Goal: Task Accomplishment & Management: Use online tool/utility

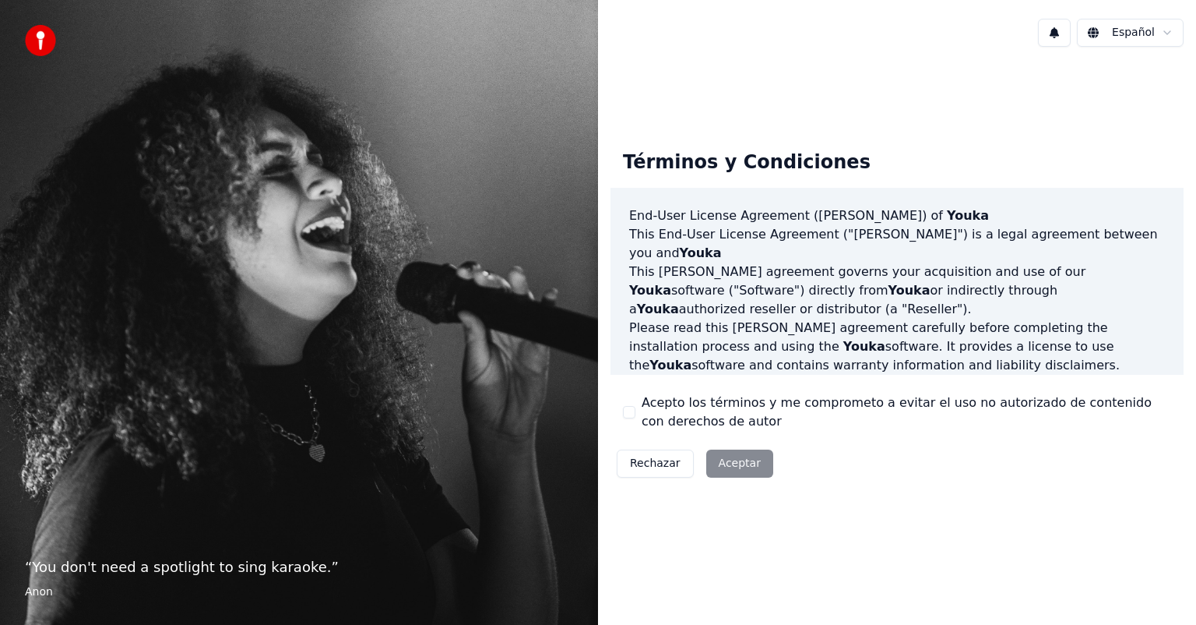
click at [729, 466] on div "Rechazar Aceptar" at bounding box center [695, 463] width 169 height 40
click at [626, 413] on button "Acepto los términos y me comprometo a evitar el uso no autorizado de contenido …" at bounding box center [629, 412] width 12 height 12
click at [729, 468] on button "Aceptar" at bounding box center [739, 463] width 67 height 28
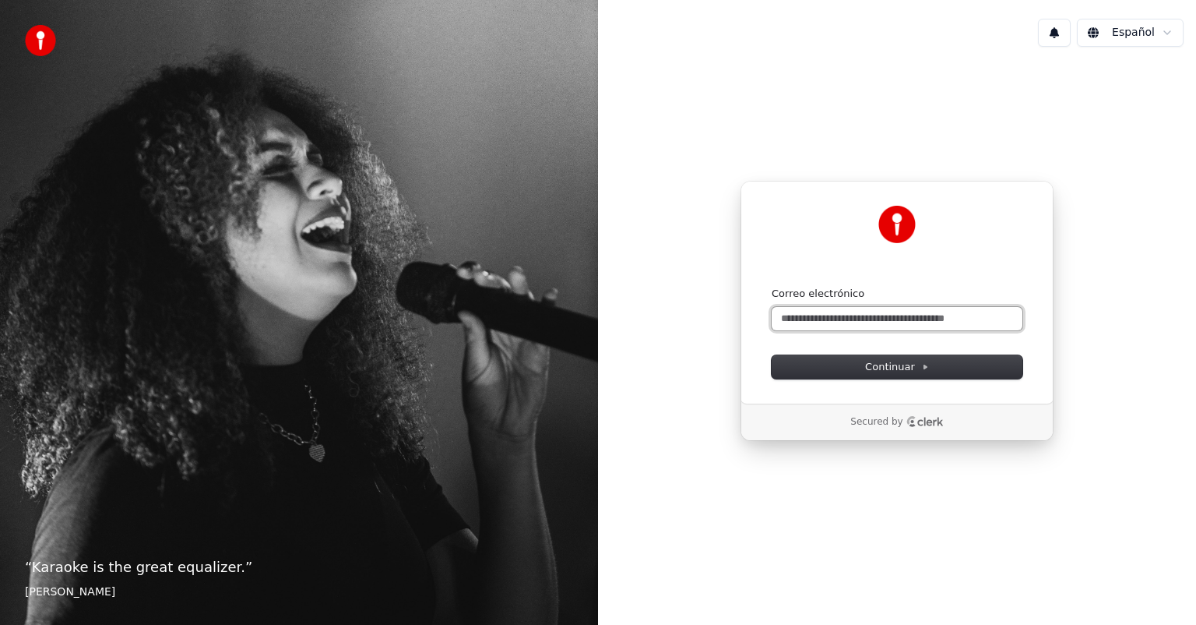
click at [875, 314] on input "Correo electrónico" at bounding box center [897, 318] width 251 height 23
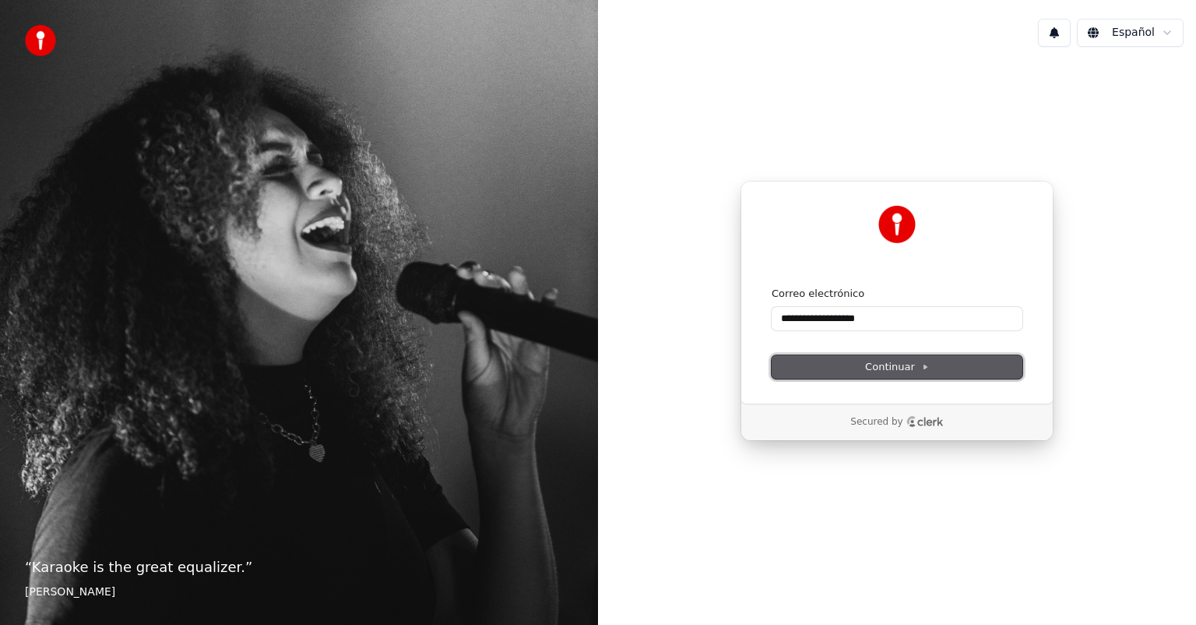
click at [888, 361] on span "Continuar" at bounding box center [897, 367] width 64 height 14
type input "**********"
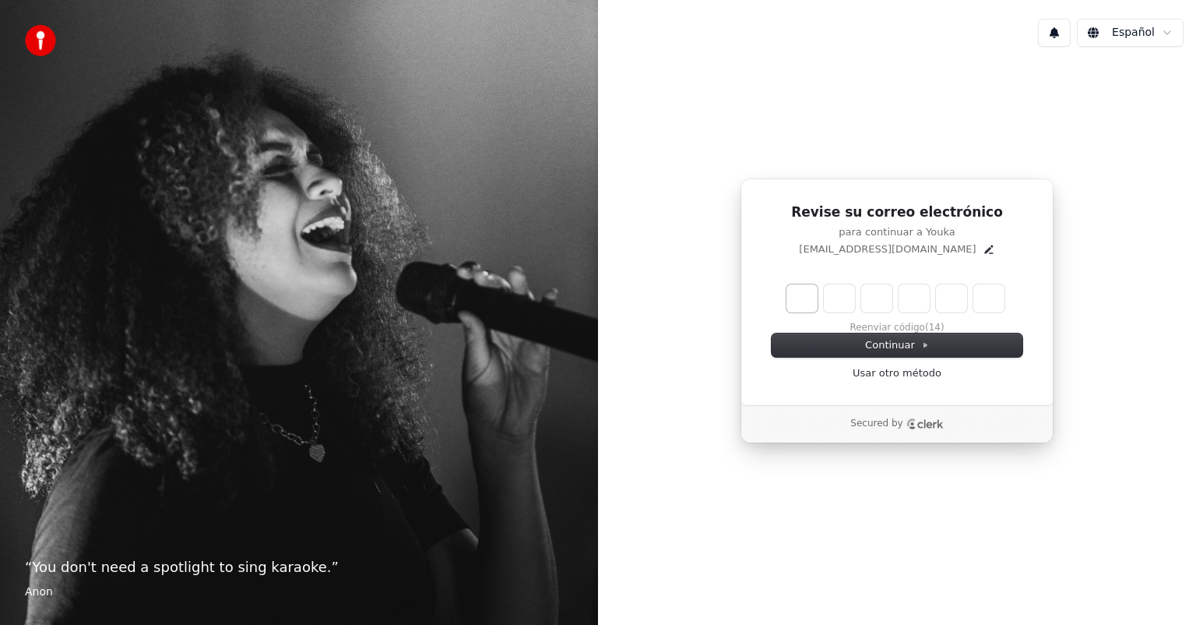
click at [809, 294] on input "Enter verification code. Digit 1" at bounding box center [801, 298] width 31 height 28
type input "*"
type input "**"
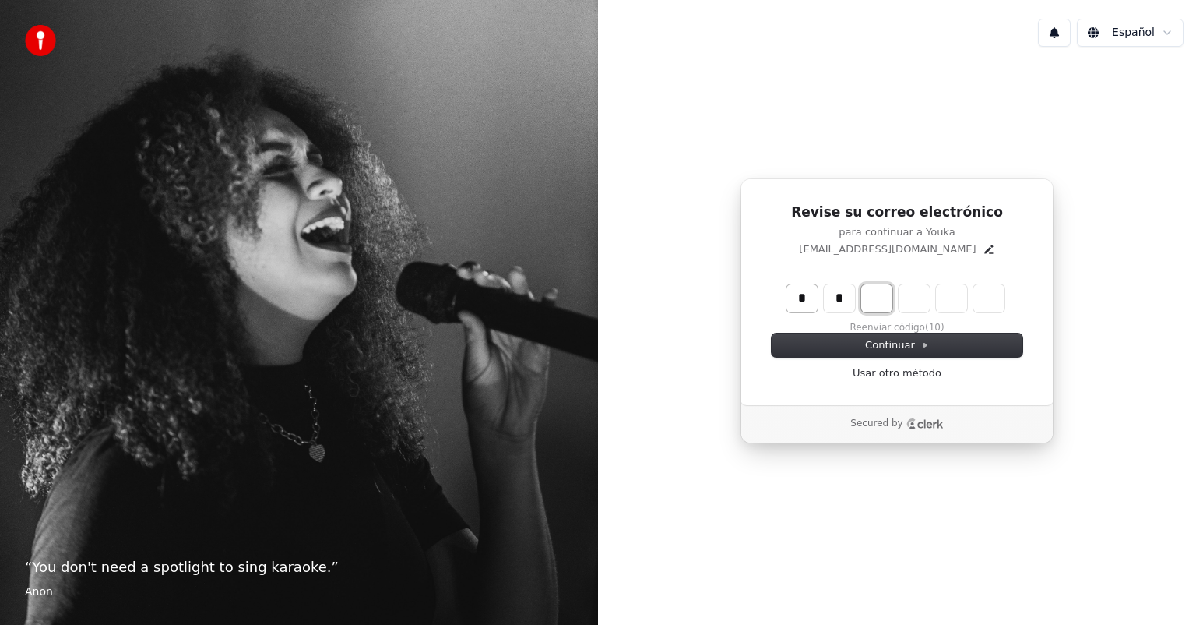
type input "*"
type input "***"
type input "*"
type input "****"
type input "*"
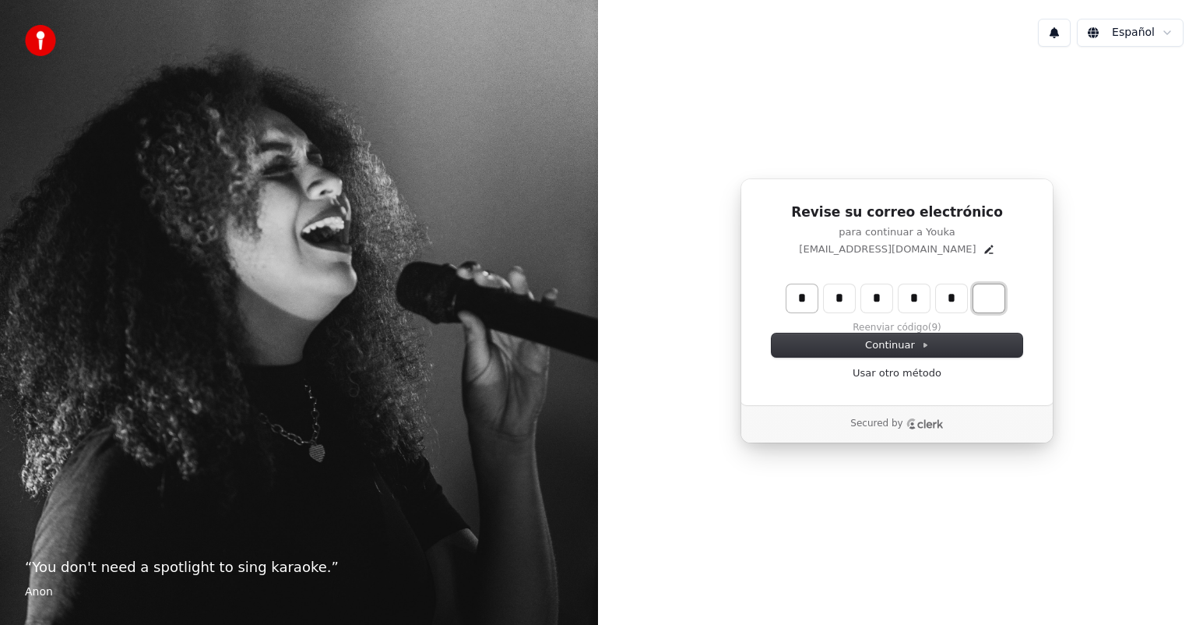
type input "******"
type input "*"
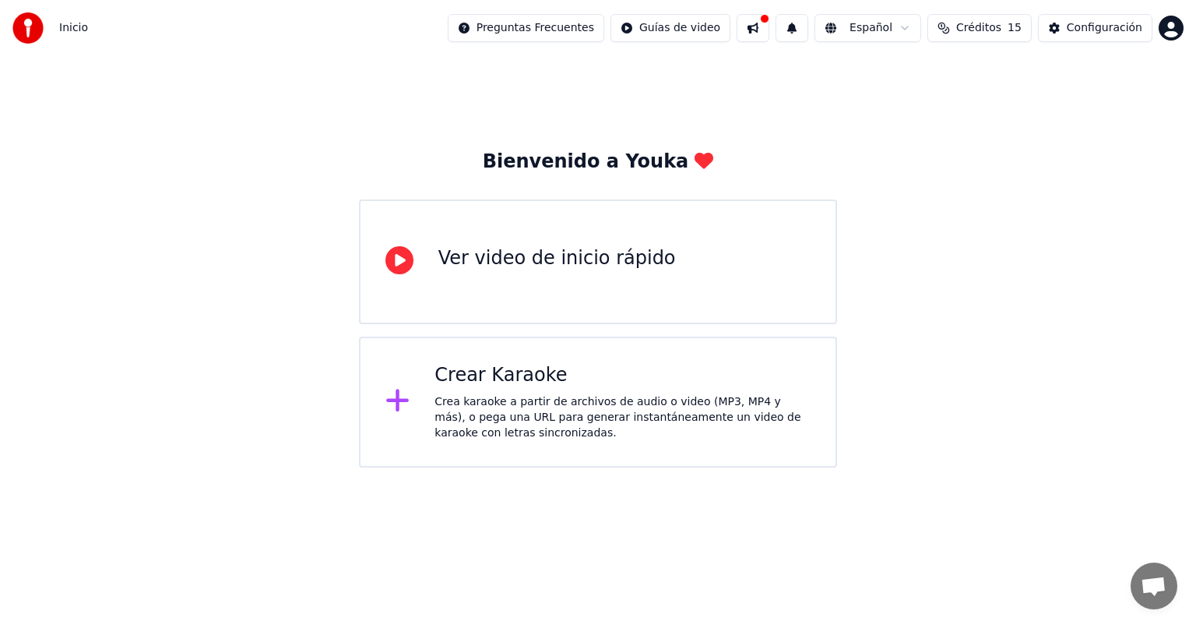
click at [464, 380] on div "Crear Karaoke" at bounding box center [623, 375] width 376 height 25
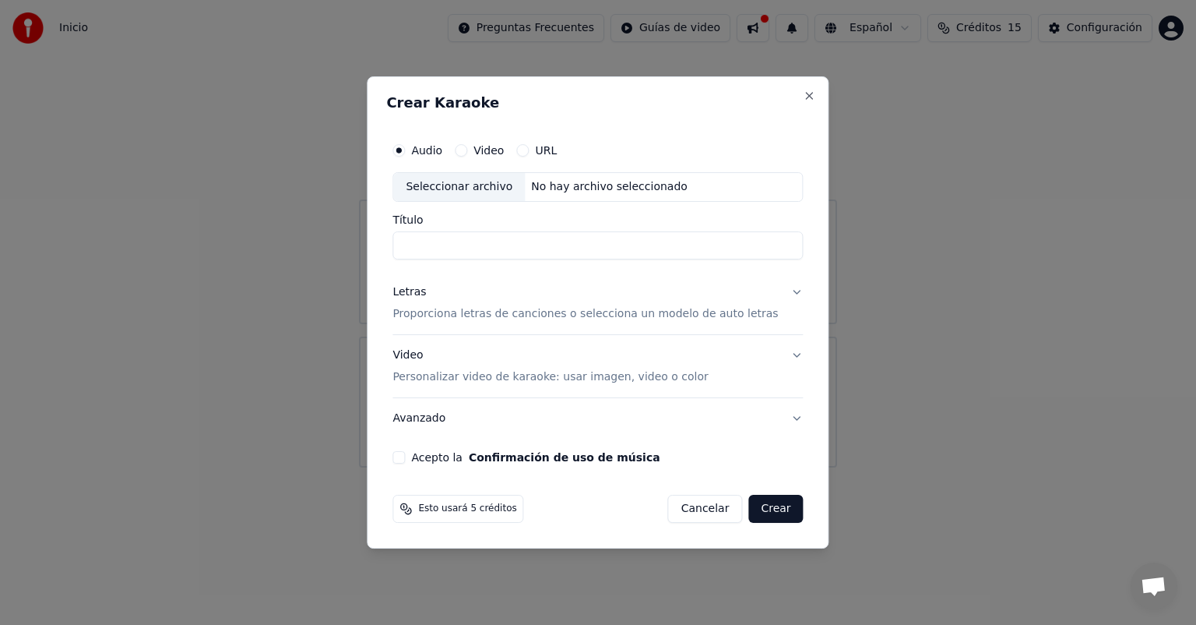
click at [511, 246] on input "Título" at bounding box center [597, 245] width 410 height 28
type input "**********"
click at [749, 315] on p "Proporciona letras de canciones o selecciona un modelo de auto letras" at bounding box center [584, 314] width 385 height 16
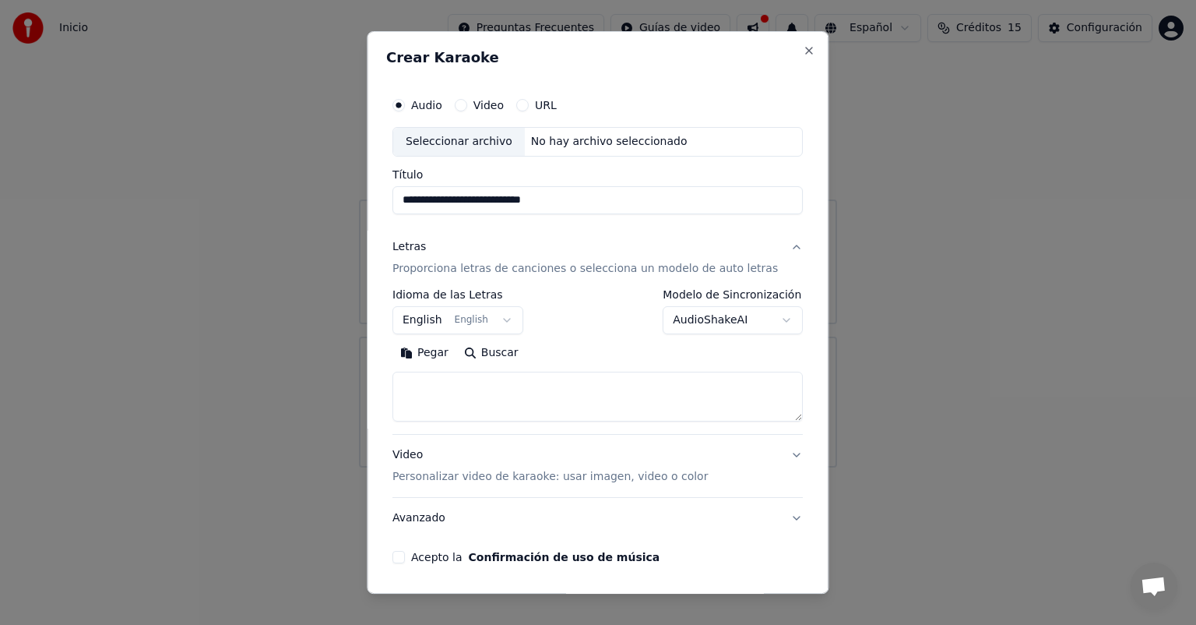
click at [512, 321] on button "English English" at bounding box center [457, 320] width 131 height 28
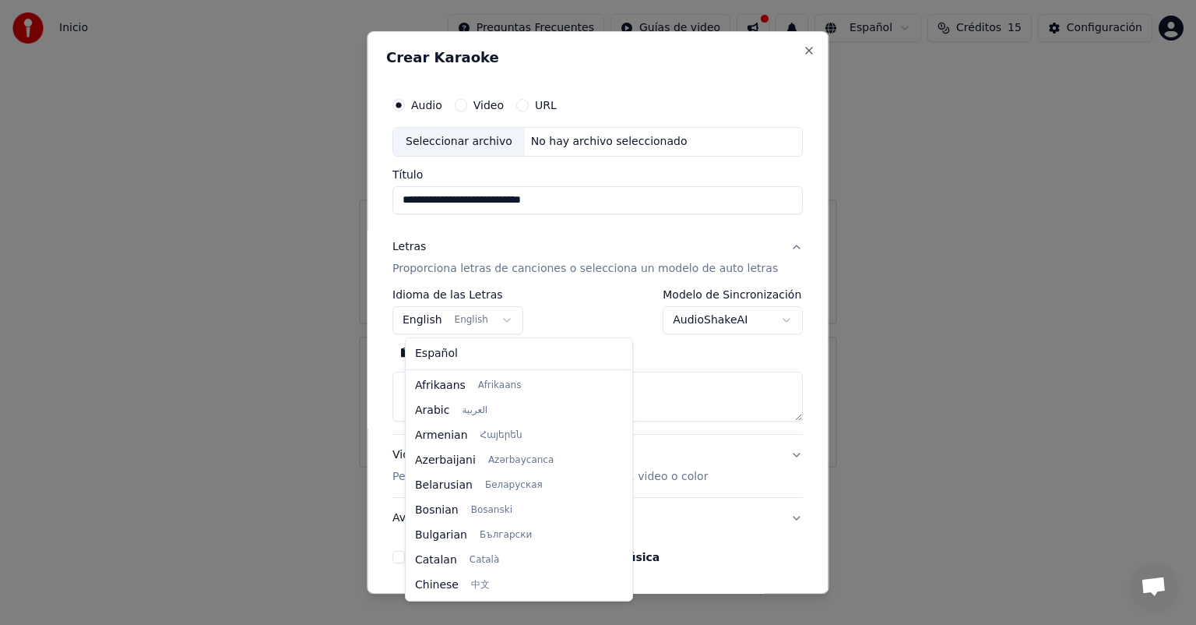
scroll to position [125, 0]
select select "**"
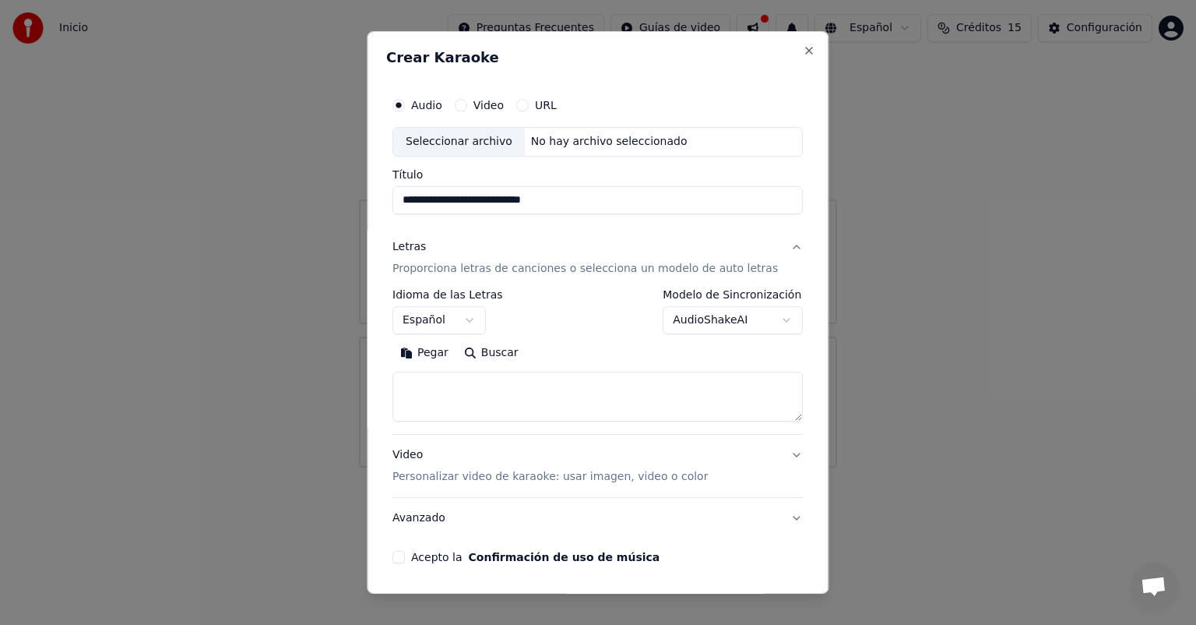
click at [470, 398] on textarea at bounding box center [597, 396] width 410 height 50
click at [489, 392] on textarea at bounding box center [597, 396] width 410 height 50
paste textarea "**********"
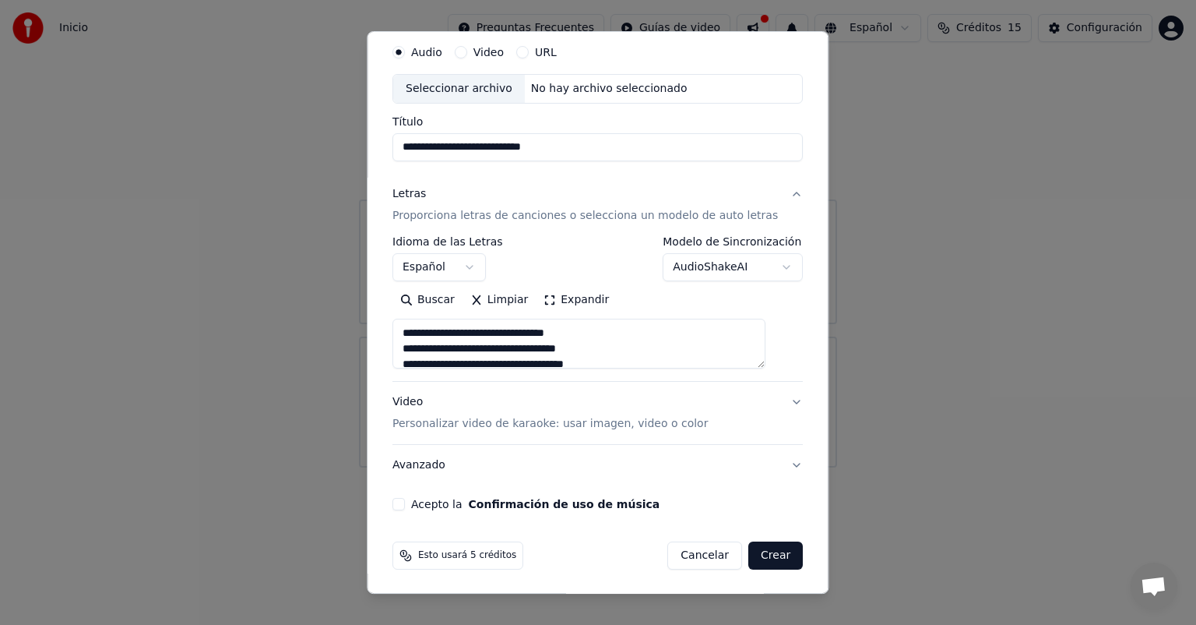
type textarea "**********"
click at [561, 424] on p "Personalizar video de karaoke: usar imagen, video o color" at bounding box center [549, 424] width 315 height 16
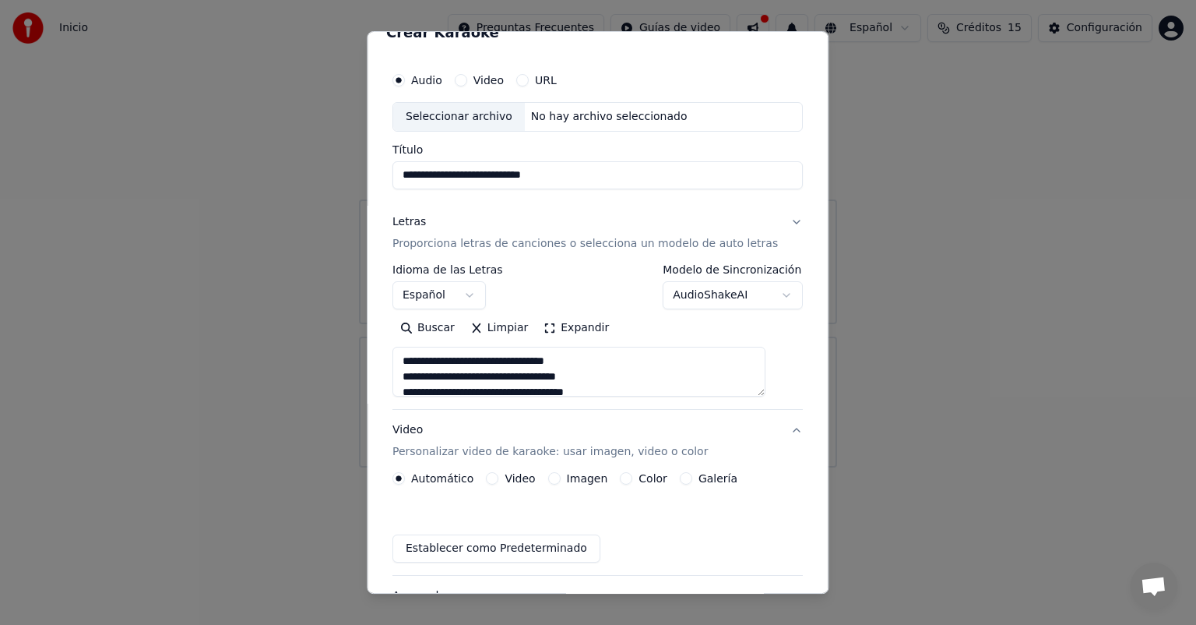
scroll to position [12, 0]
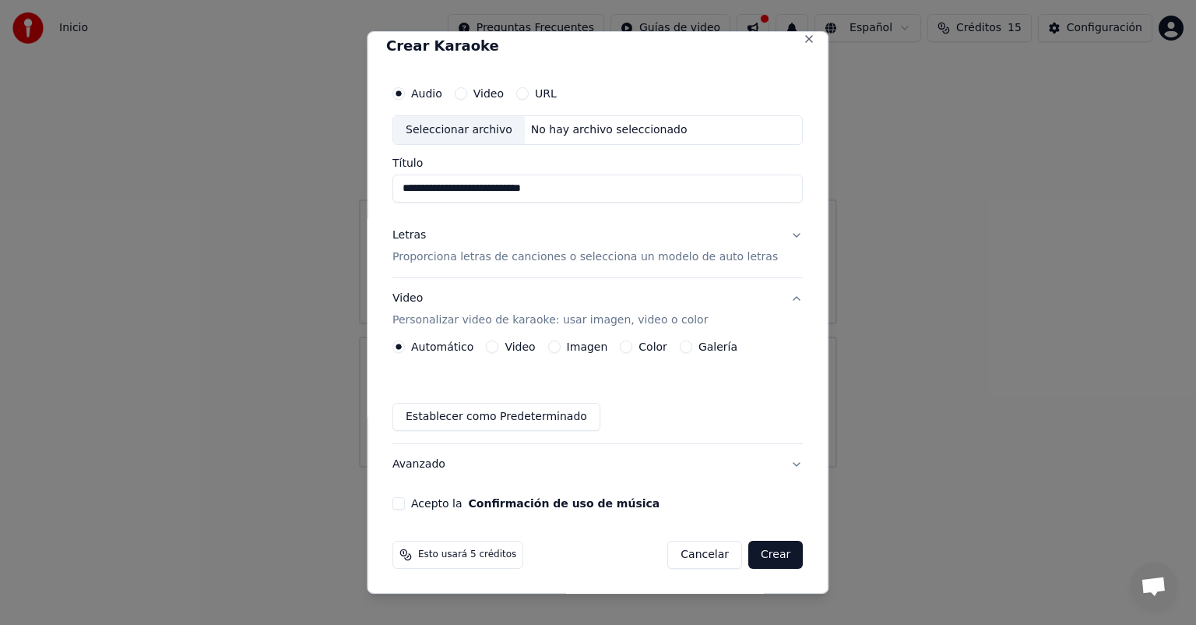
click at [601, 347] on label "Imagen" at bounding box center [587, 346] width 41 height 11
click at [561, 347] on button "Imagen" at bounding box center [554, 346] width 12 height 12
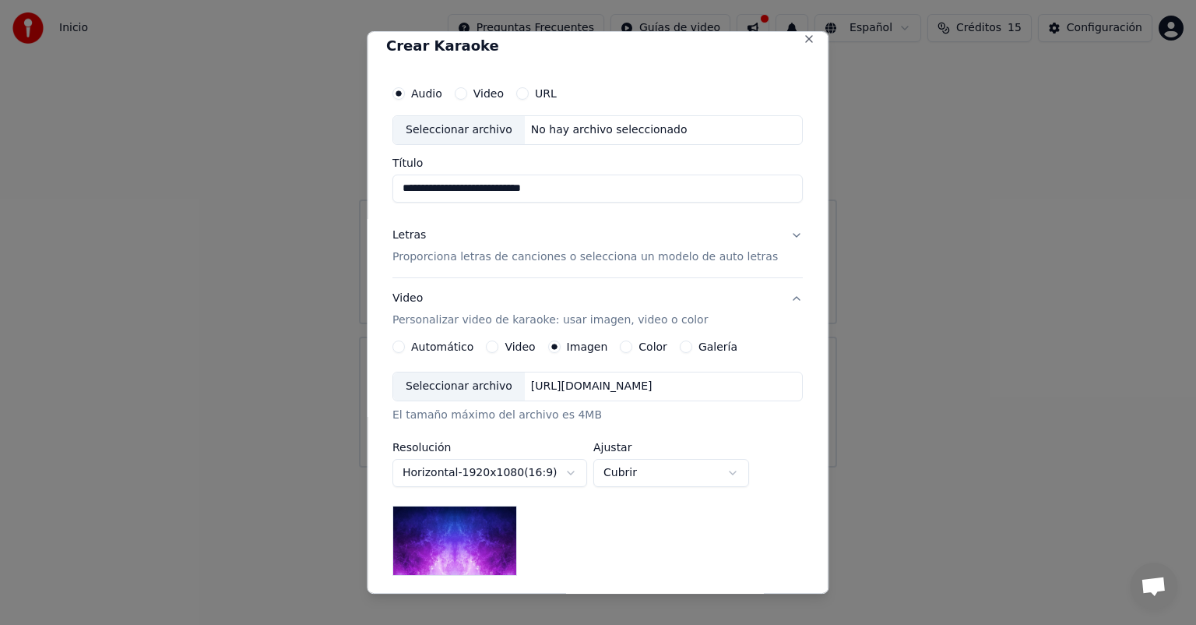
click at [463, 385] on div "Seleccionar archivo" at bounding box center [459, 386] width 132 height 28
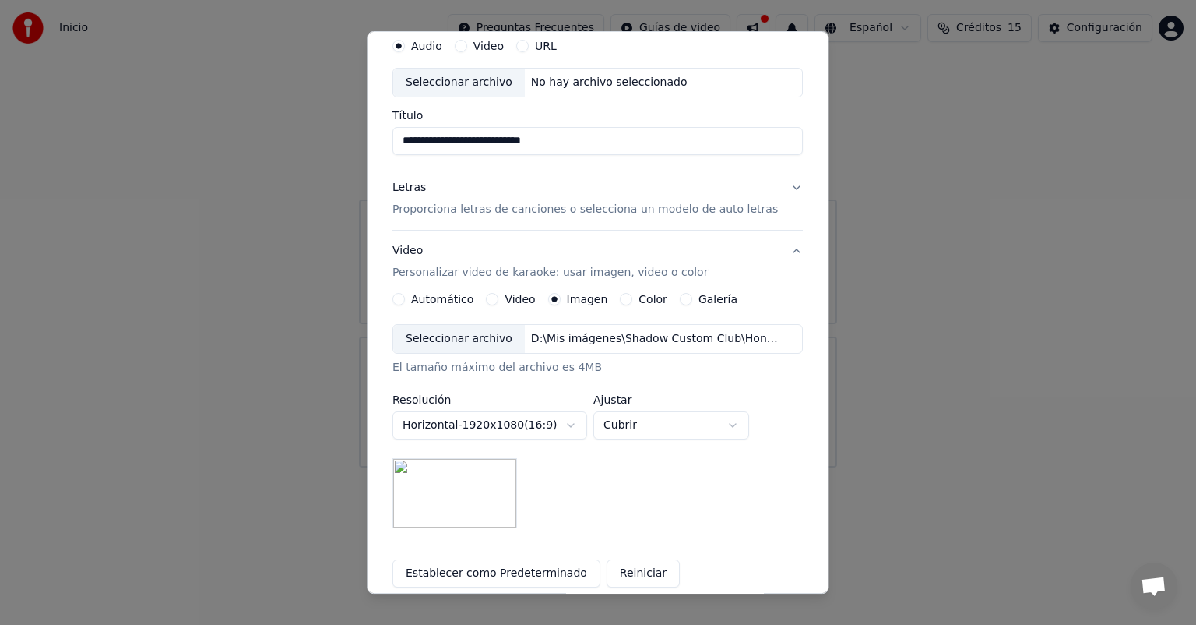
scroll to position [0, 0]
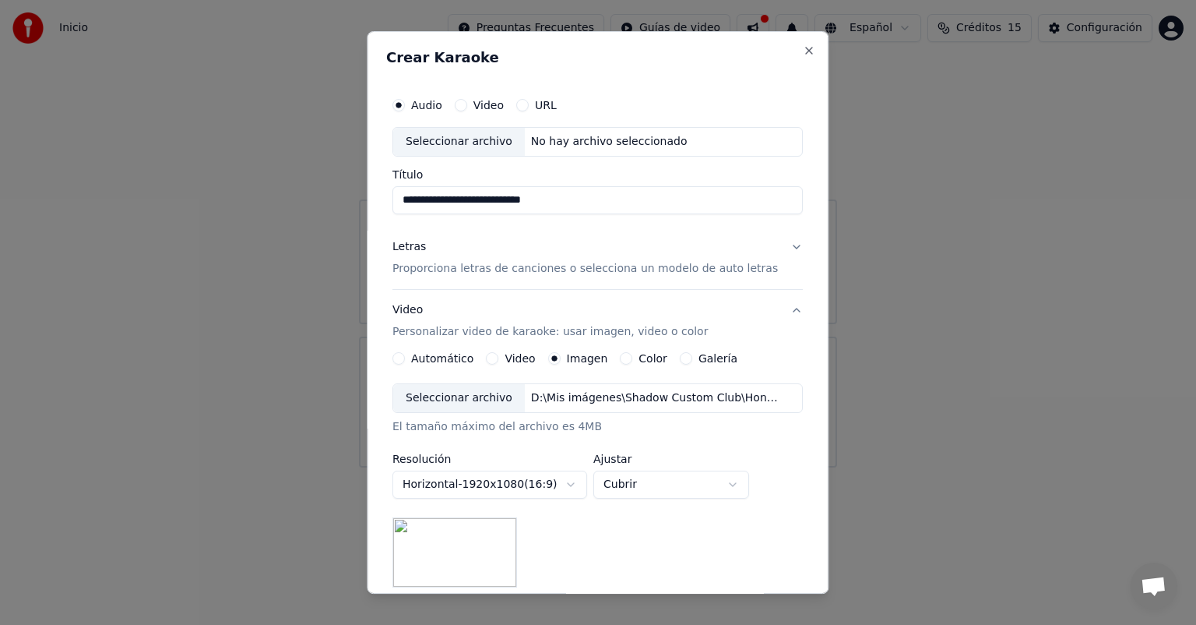
click at [467, 106] on button "Video" at bounding box center [461, 105] width 12 height 12
click at [596, 135] on div "No hay archivo seleccionado" at bounding box center [609, 142] width 169 height 16
click at [528, 103] on button "URL" at bounding box center [522, 105] width 12 height 12
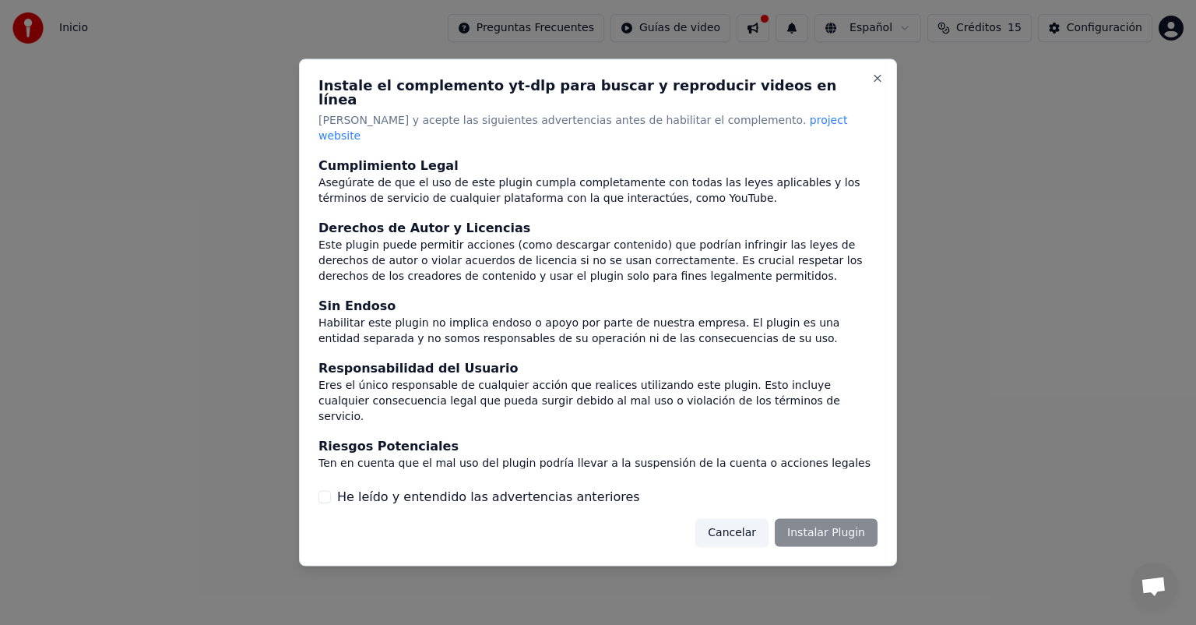
click at [330, 487] on div "He leído y entendido las advertencias anteriores" at bounding box center [597, 496] width 559 height 19
click at [327, 490] on button "He leído y entendido las advertencias anteriores" at bounding box center [324, 496] width 12 height 12
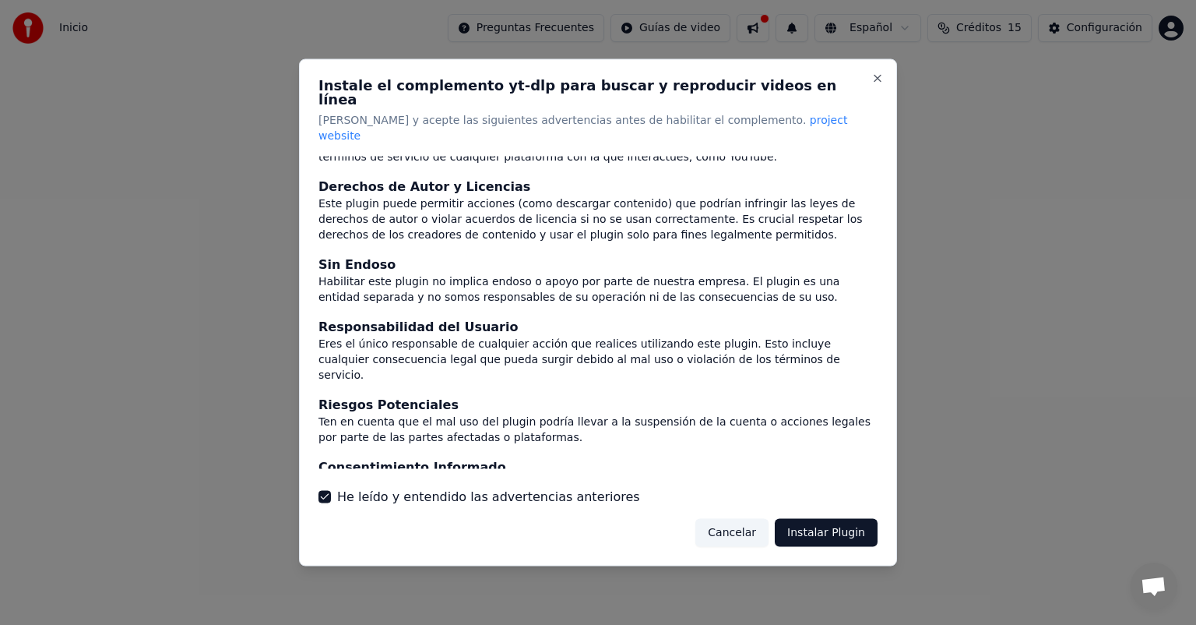
scroll to position [65, 0]
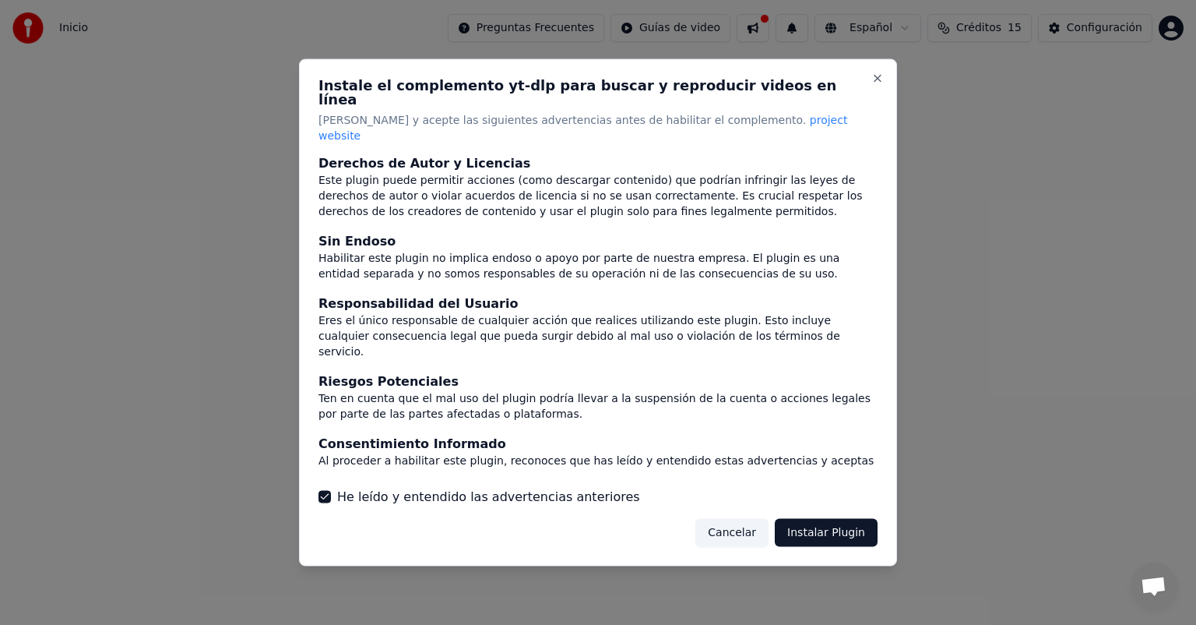
click at [819, 518] on button "Instalar Plugin" at bounding box center [826, 532] width 103 height 28
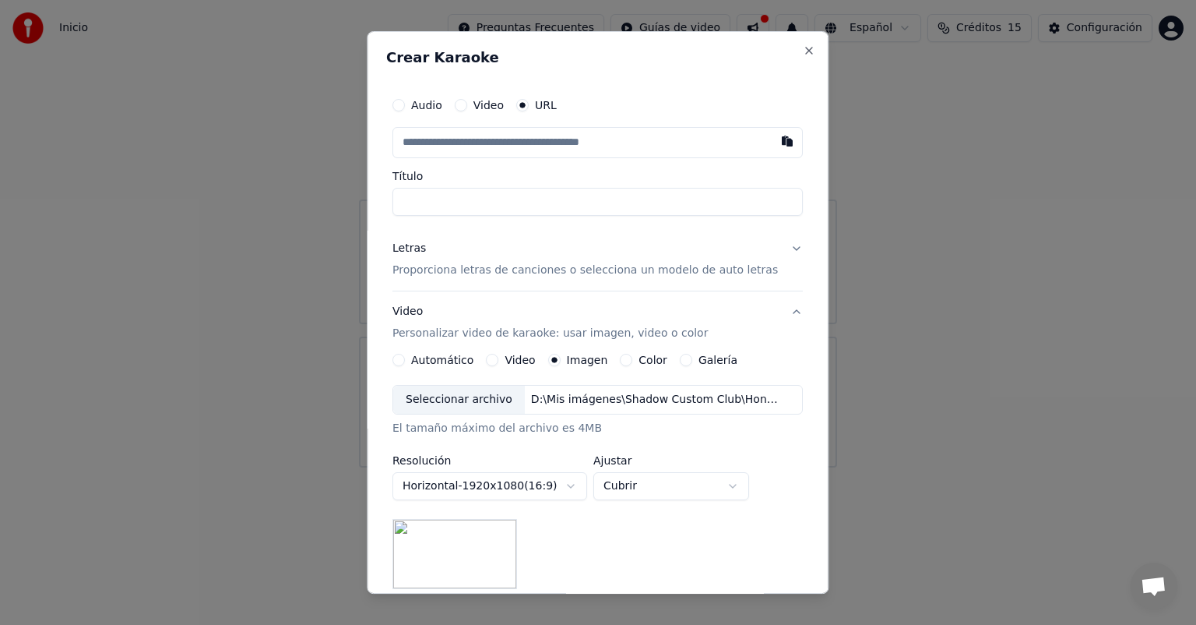
click at [561, 143] on input "text" at bounding box center [597, 142] width 410 height 31
type input "**********"
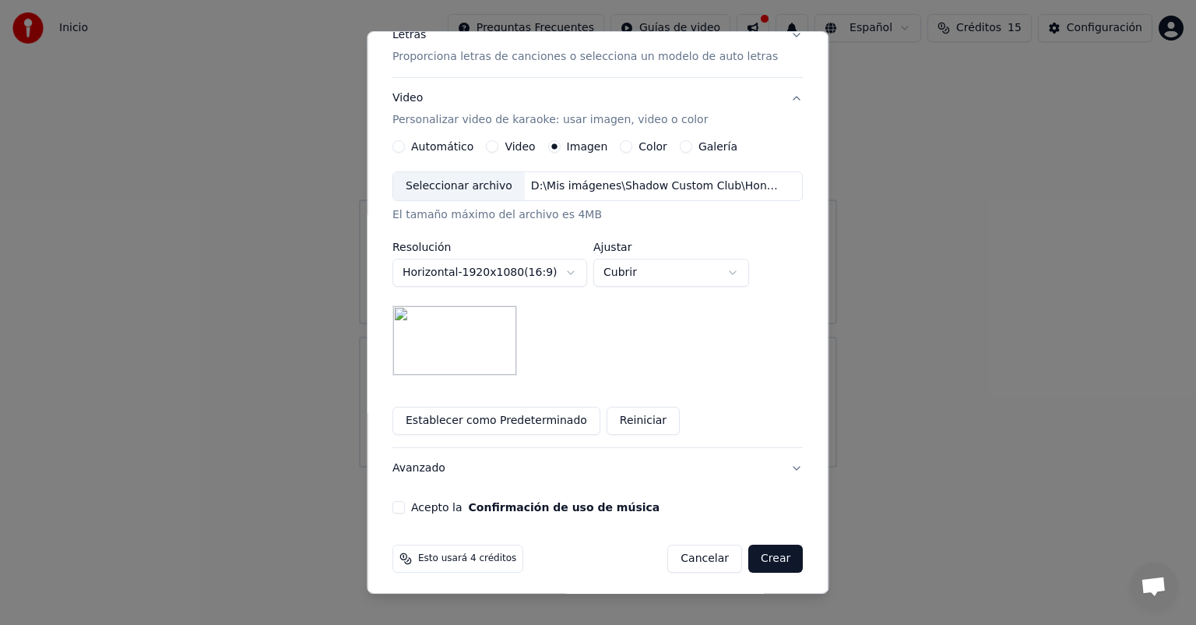
scroll to position [205, 0]
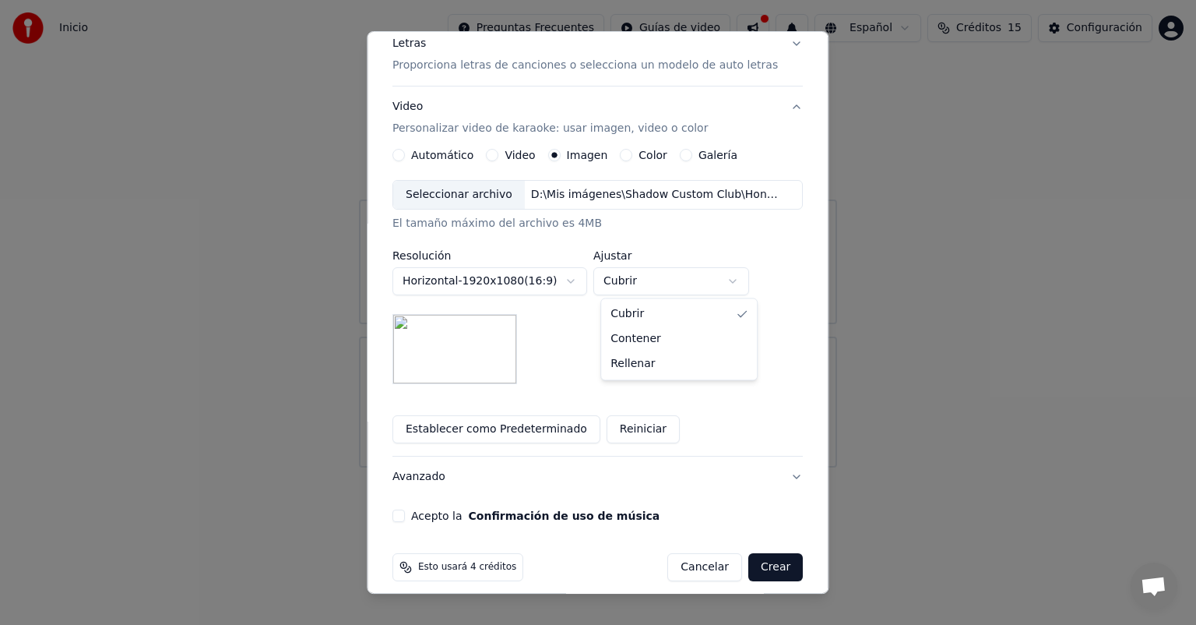
click at [744, 282] on body "**********" at bounding box center [598, 233] width 1196 height 467
click at [738, 279] on body "**********" at bounding box center [598, 233] width 1196 height 467
click at [738, 282] on body "**********" at bounding box center [598, 233] width 1196 height 467
click at [741, 281] on body "**********" at bounding box center [598, 233] width 1196 height 467
select select "*******"
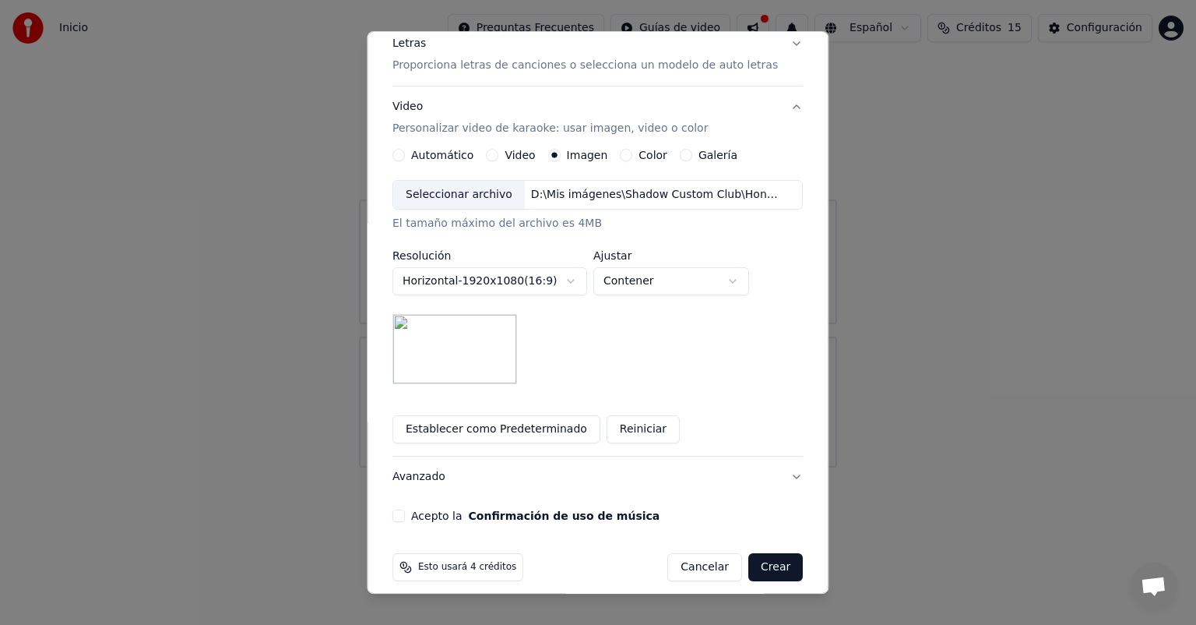
click at [756, 568] on button "Crear" at bounding box center [775, 567] width 55 height 28
type input "**********"
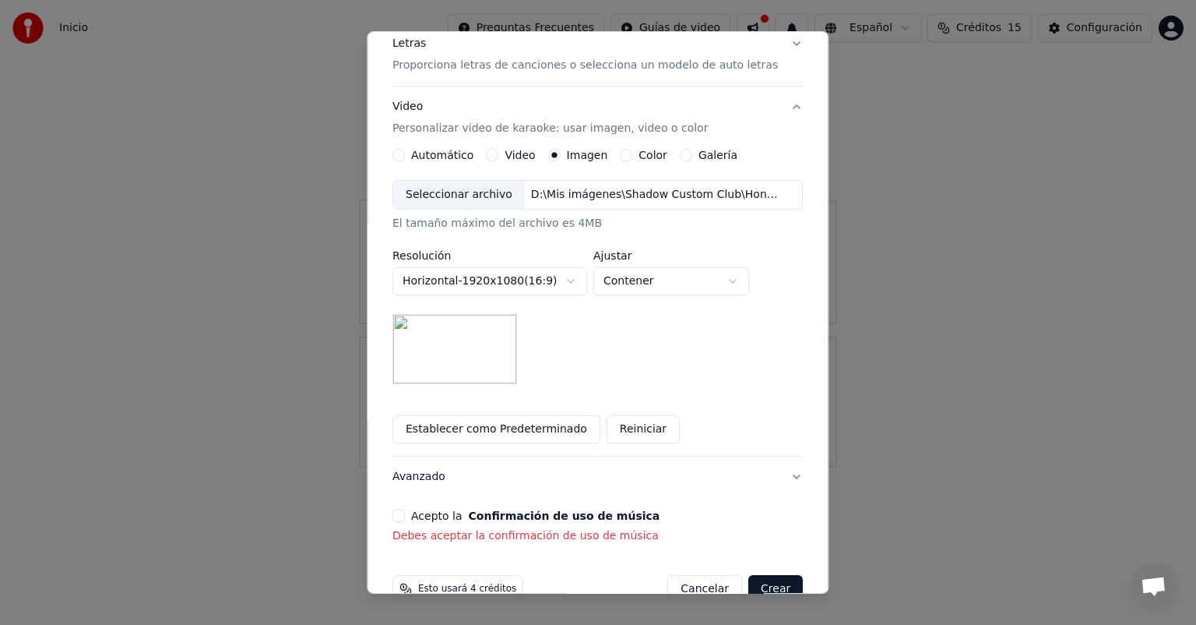
click at [405, 516] on button "Acepto la Confirmación de uso de música" at bounding box center [398, 515] width 12 height 12
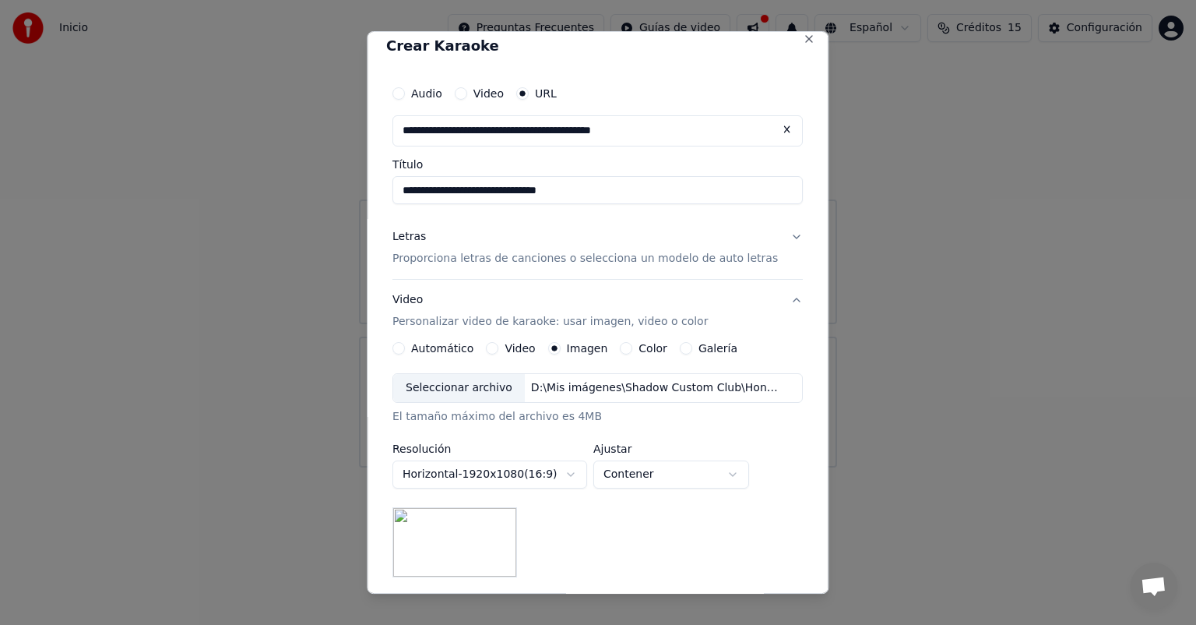
scroll to position [0, 0]
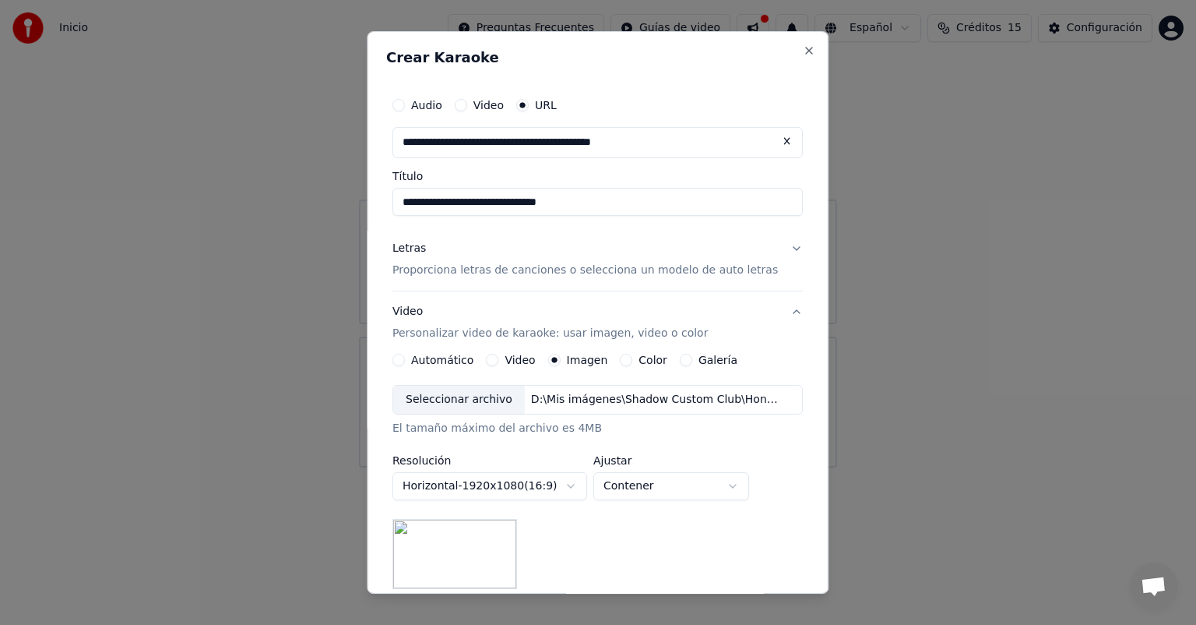
click at [723, 270] on p "Proporciona letras de canciones o selecciona un modelo de auto letras" at bounding box center [584, 270] width 385 height 16
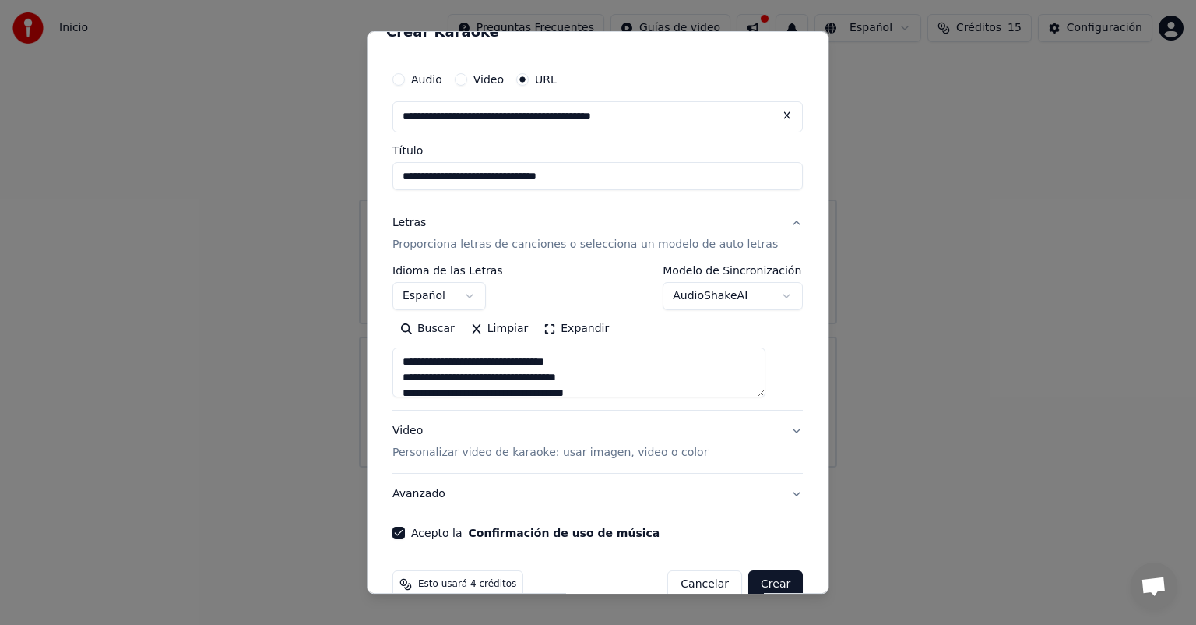
scroll to position [55, 0]
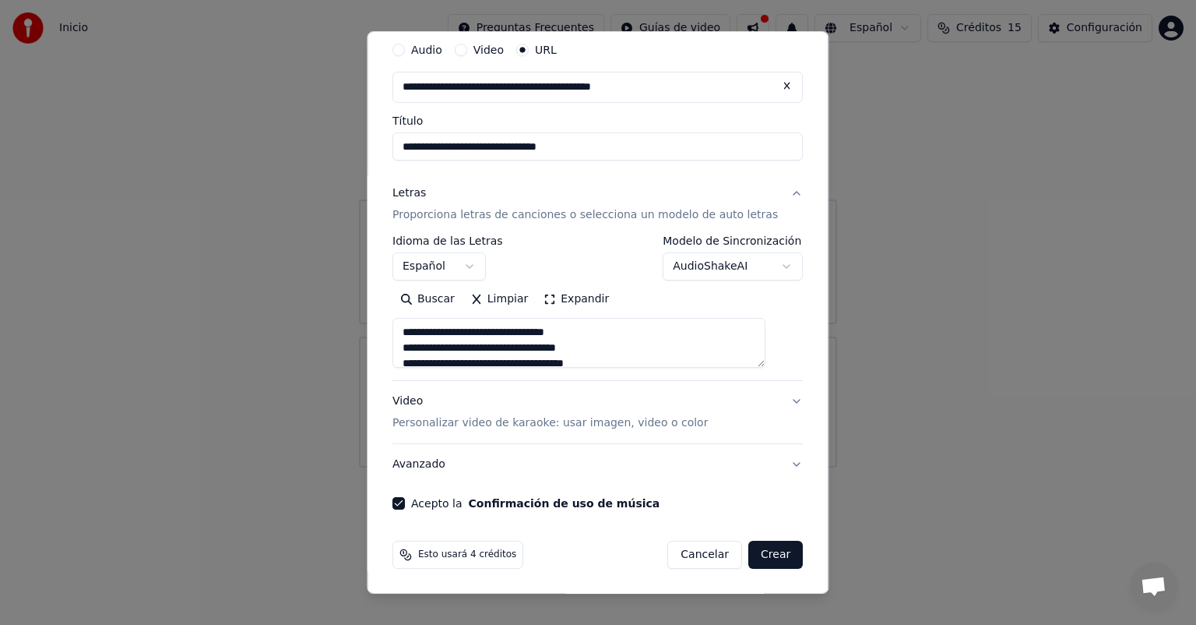
click at [760, 268] on body "**********" at bounding box center [598, 233] width 1196 height 467
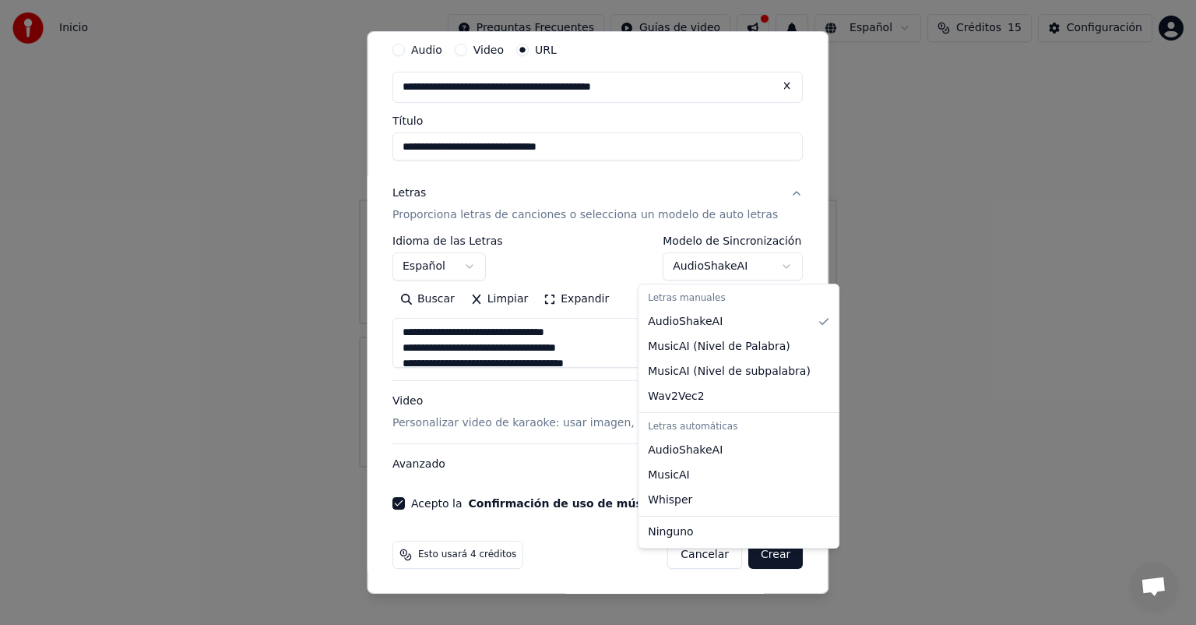
select select "**********"
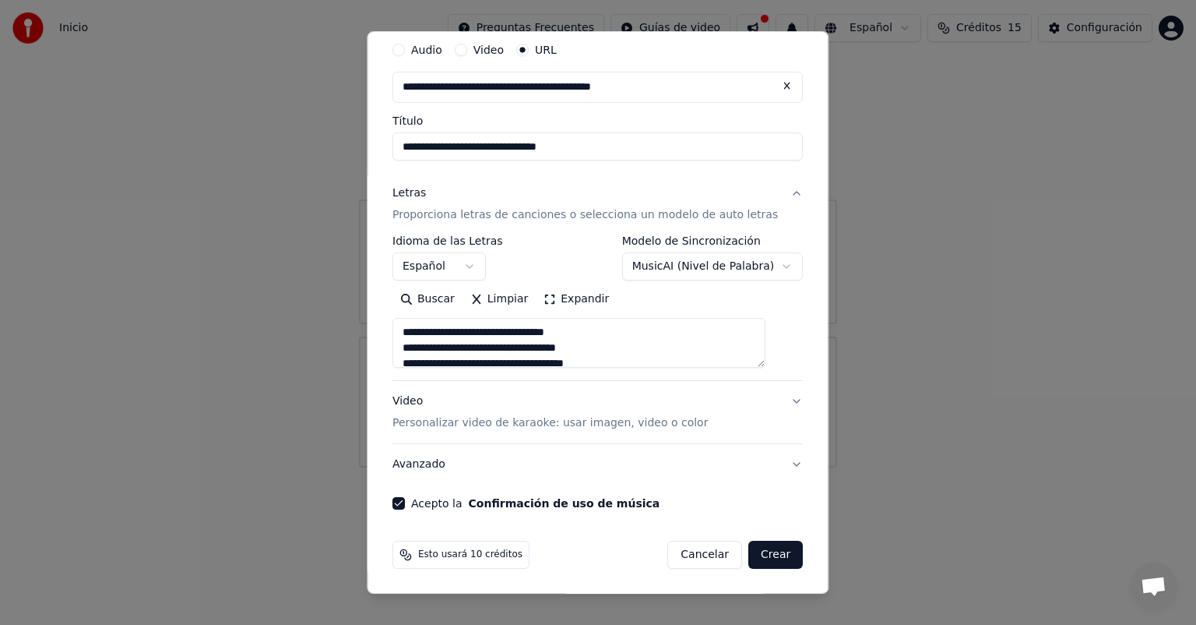
click at [758, 556] on button "Crear" at bounding box center [775, 554] width 55 height 28
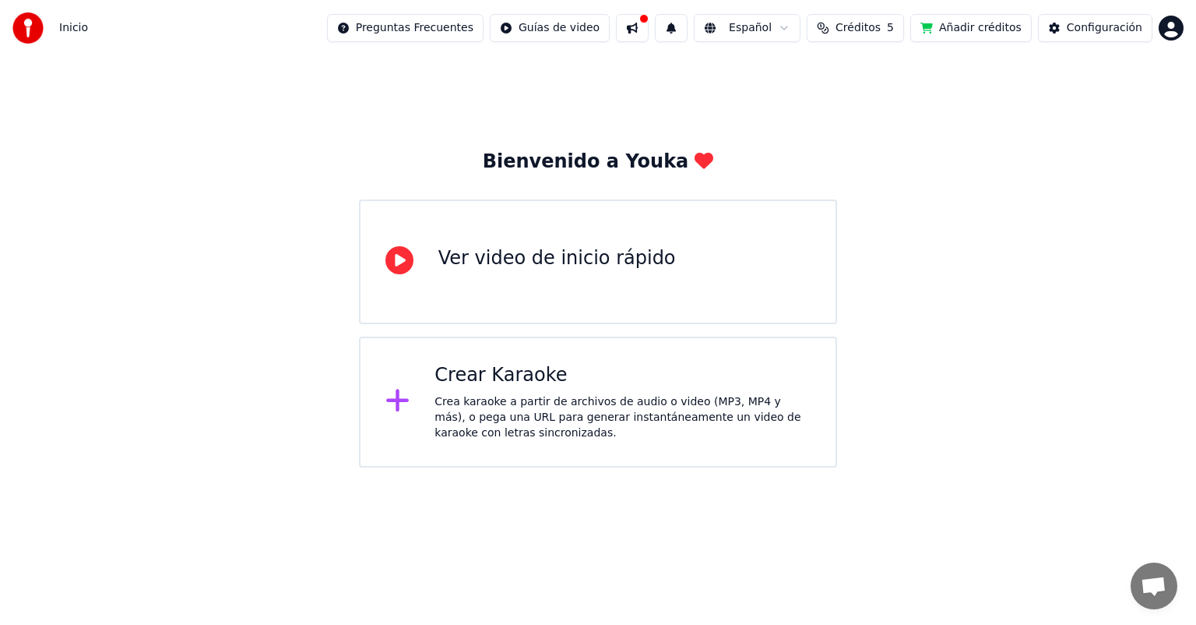
click at [392, 408] on icon at bounding box center [397, 400] width 25 height 28
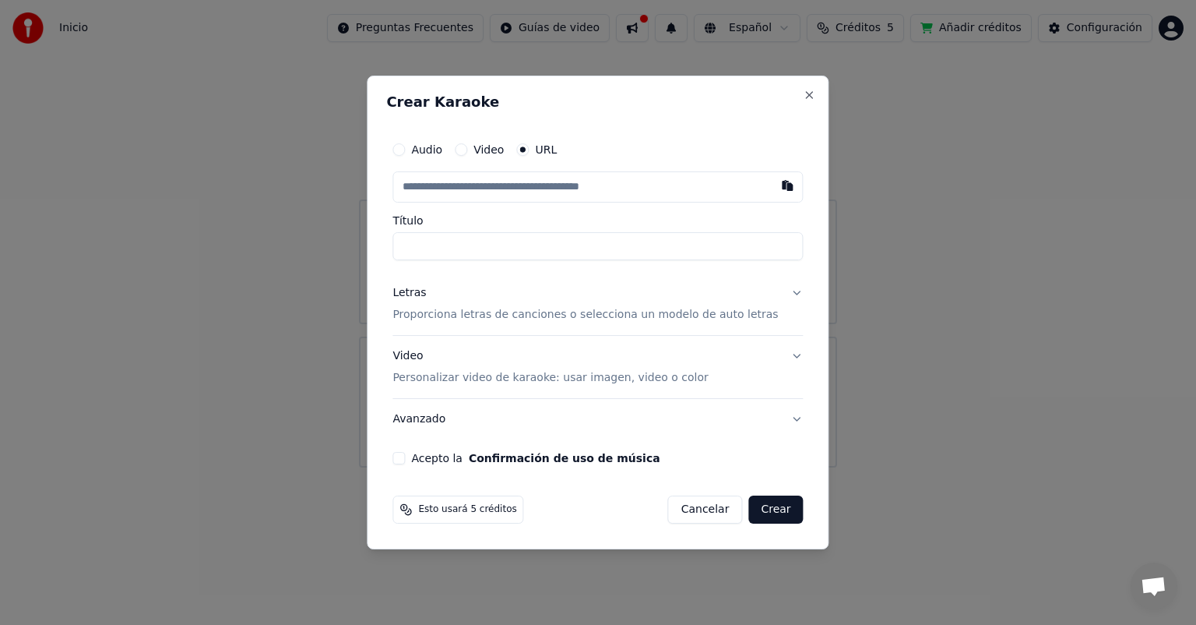
click at [405, 152] on button "Audio" at bounding box center [398, 149] width 12 height 12
click at [479, 187] on div "Seleccionar archivo" at bounding box center [459, 187] width 132 height 28
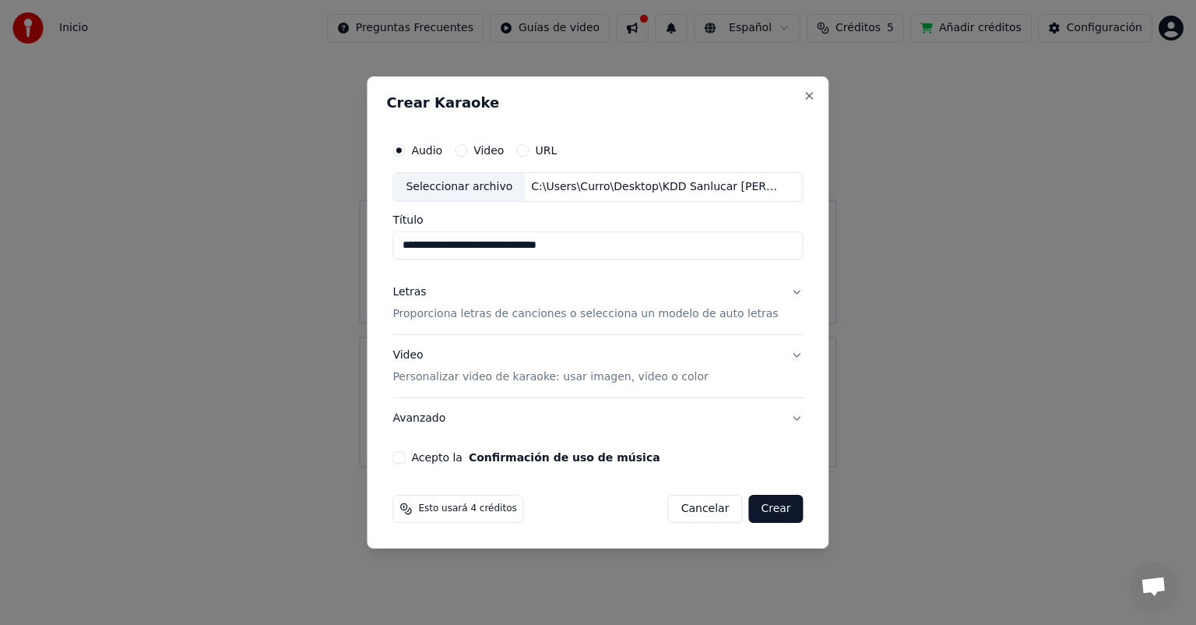
type input "**********"
click at [638, 311] on p "Proporciona letras de canciones o selecciona un modelo de auto letras" at bounding box center [584, 314] width 385 height 16
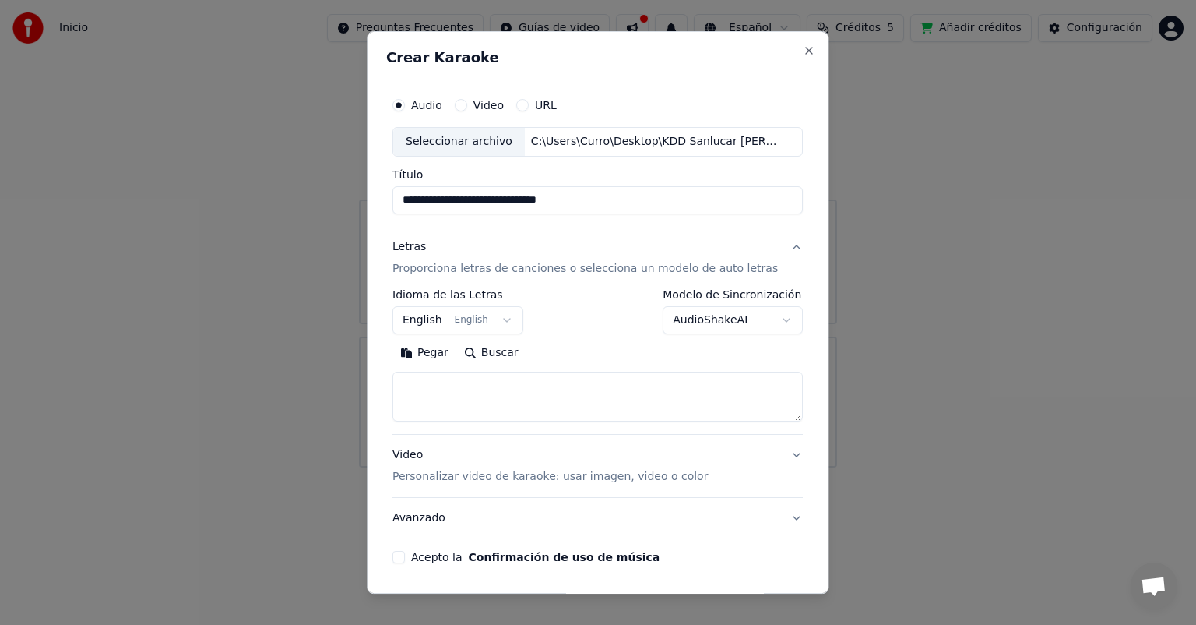
click at [503, 321] on button "English English" at bounding box center [457, 320] width 131 height 28
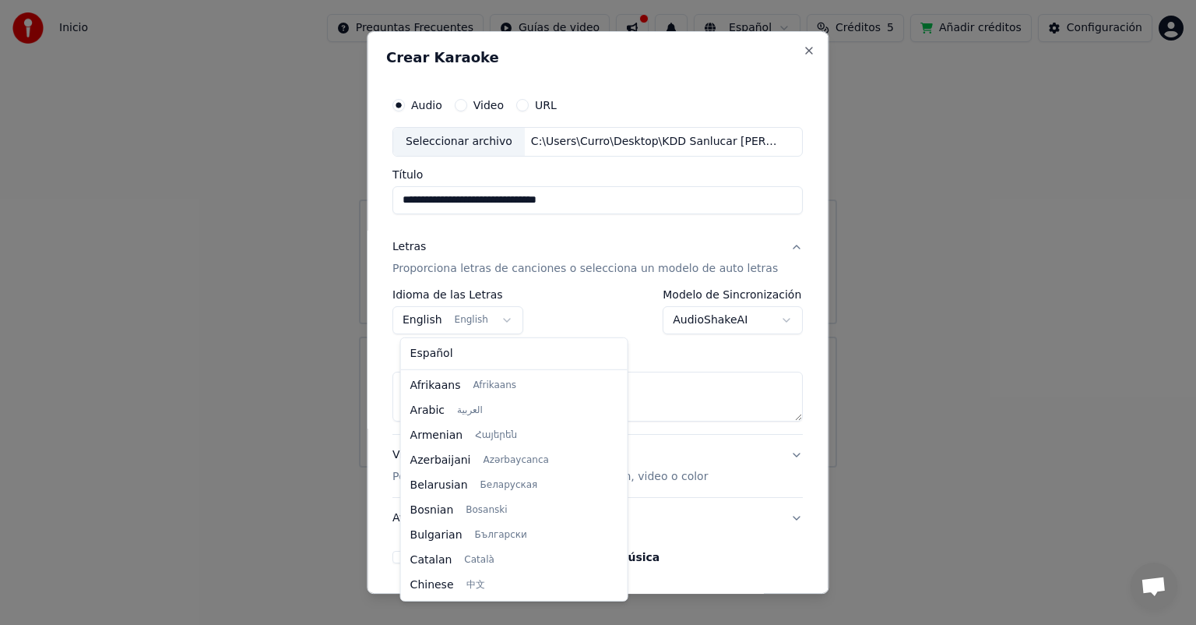
scroll to position [125, 0]
select select "**"
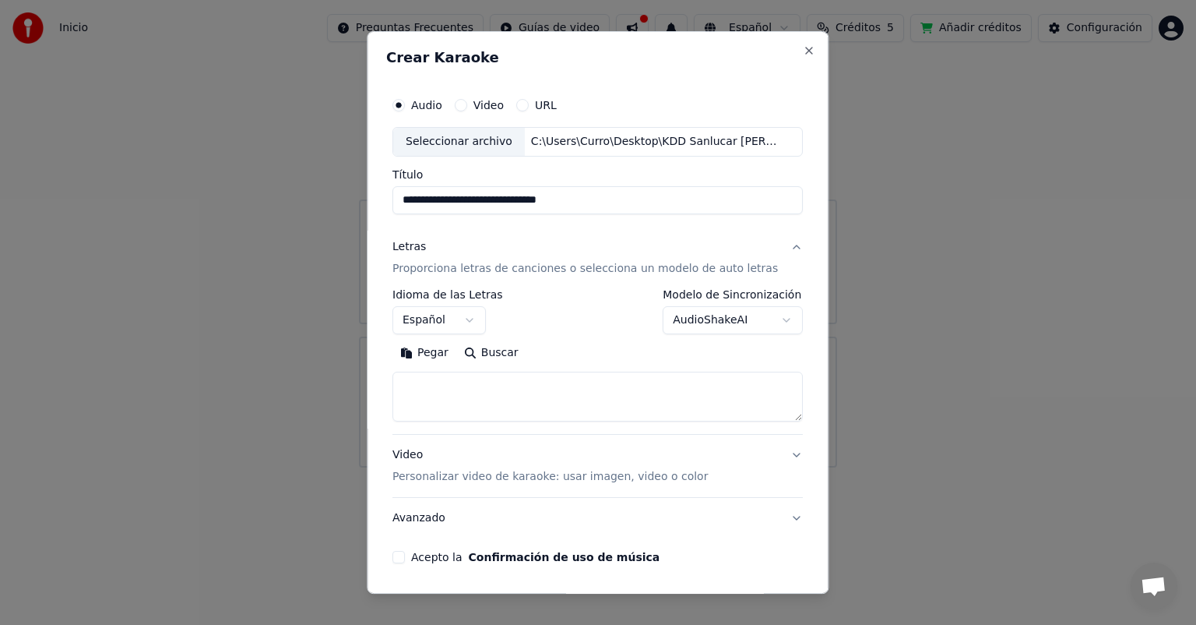
click at [457, 395] on textarea at bounding box center [597, 396] width 410 height 50
paste textarea "**********"
type textarea "*"
paste textarea "**********"
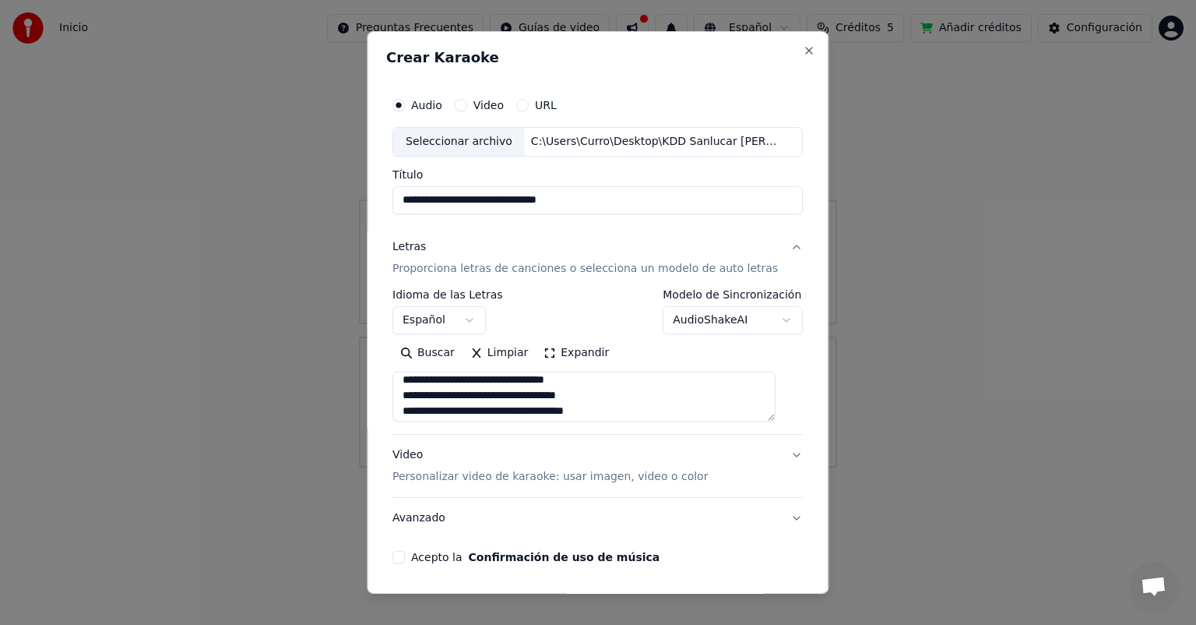
scroll to position [0, 0]
type textarea "**********"
click at [594, 477] on p "Personalizar video de karaoke: usar imagen, video o color" at bounding box center [549, 477] width 315 height 16
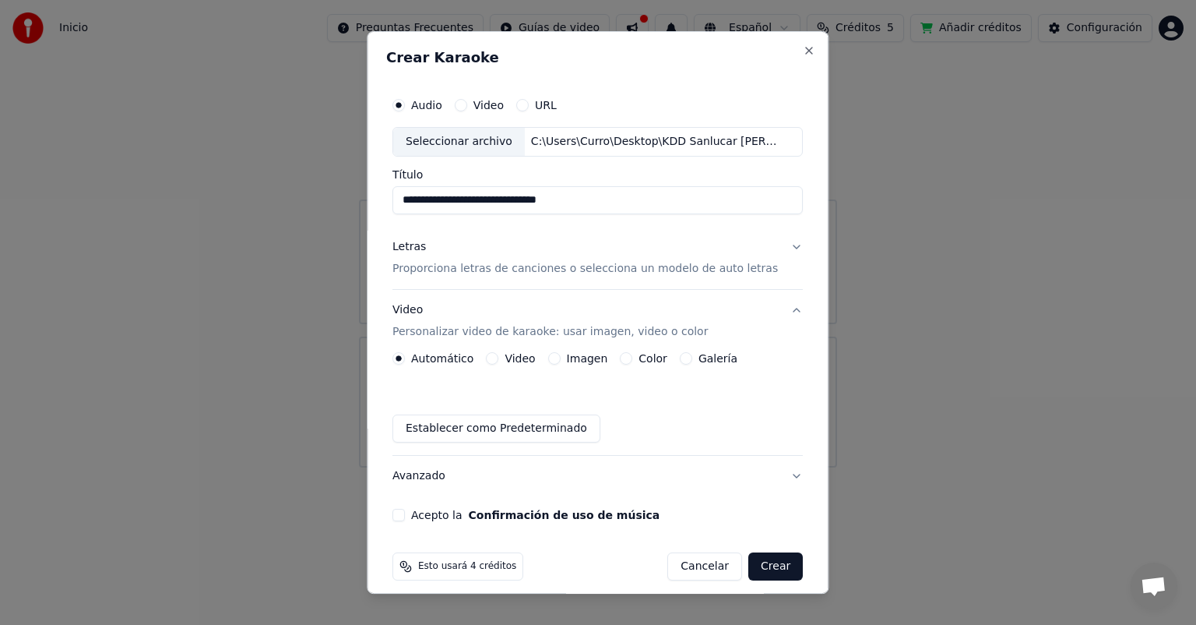
click at [560, 361] on div "Imagen" at bounding box center [578, 358] width 60 height 12
click at [563, 355] on div "Imagen" at bounding box center [578, 358] width 60 height 12
click at [556, 357] on button "Imagen" at bounding box center [554, 358] width 12 height 12
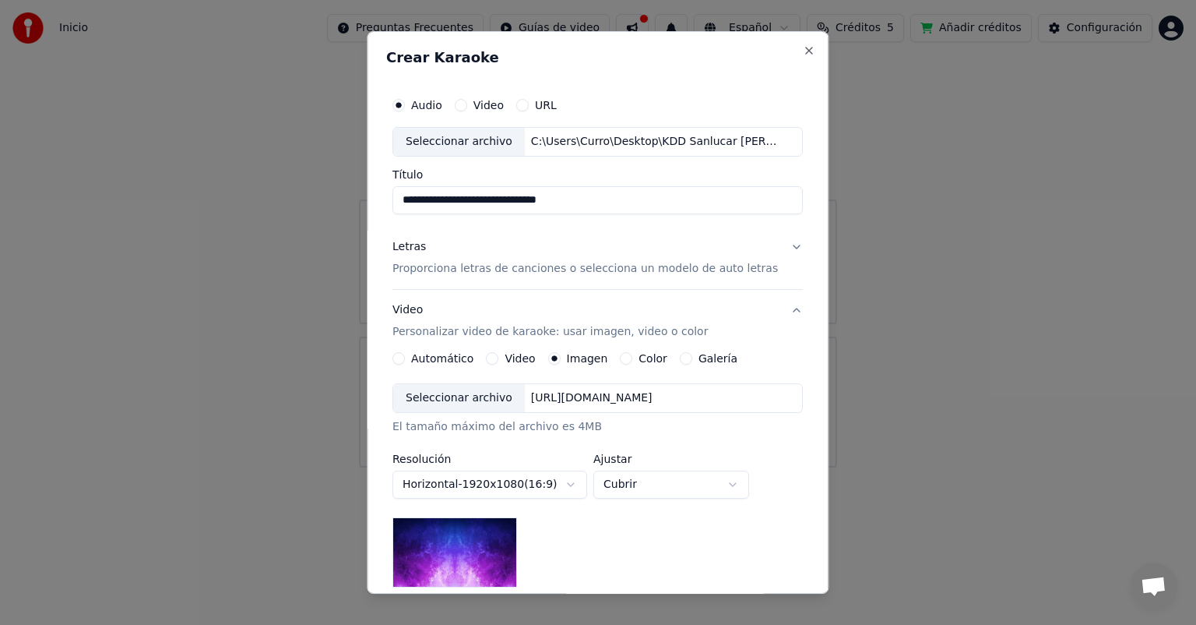
click at [481, 400] on div "Seleccionar archivo" at bounding box center [459, 398] width 132 height 28
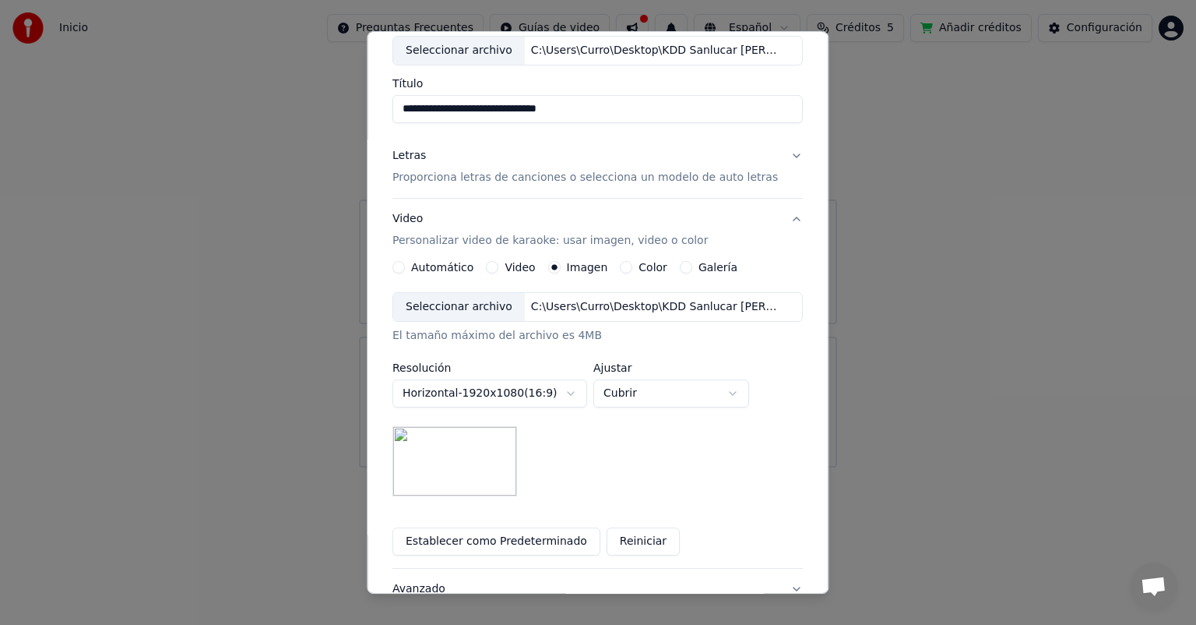
scroll to position [105, 0]
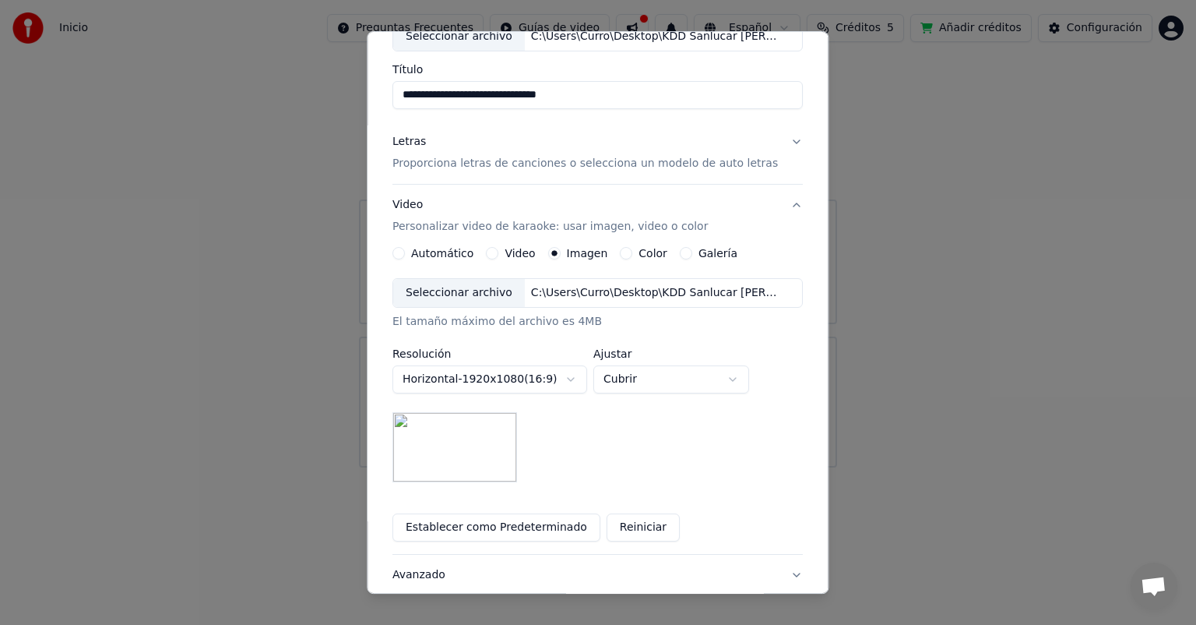
click at [776, 569] on button "Avanzado" at bounding box center [597, 574] width 410 height 40
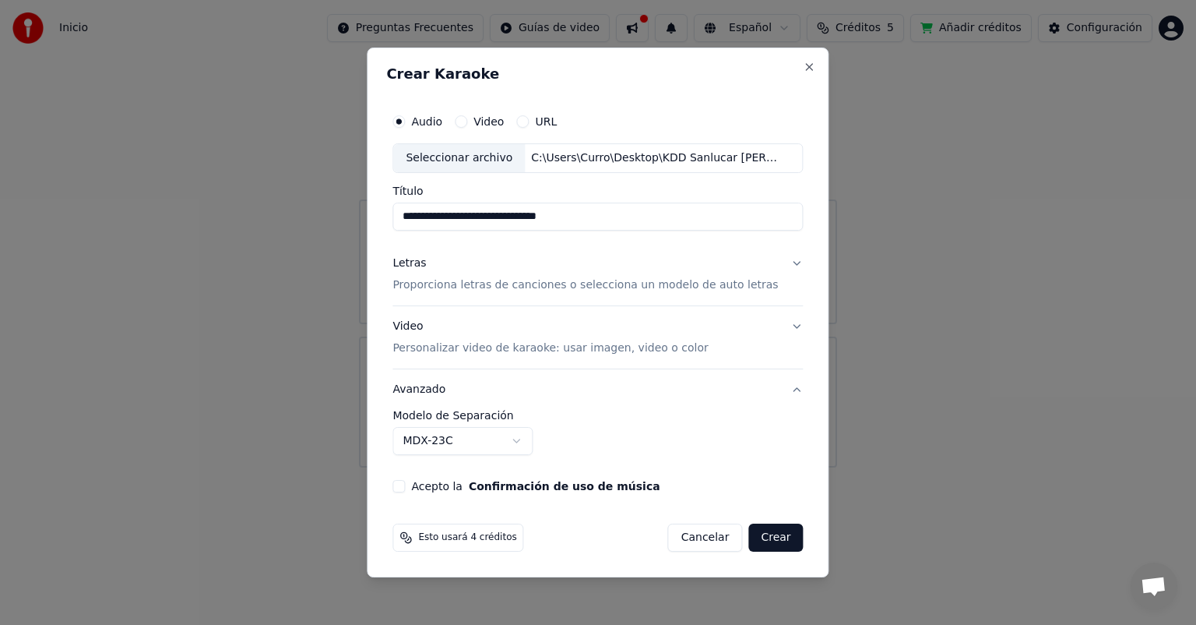
click at [405, 486] on button "Acepto la Confirmación de uso de música" at bounding box center [398, 486] width 12 height 12
click at [749, 540] on button "Crear" at bounding box center [775, 537] width 55 height 28
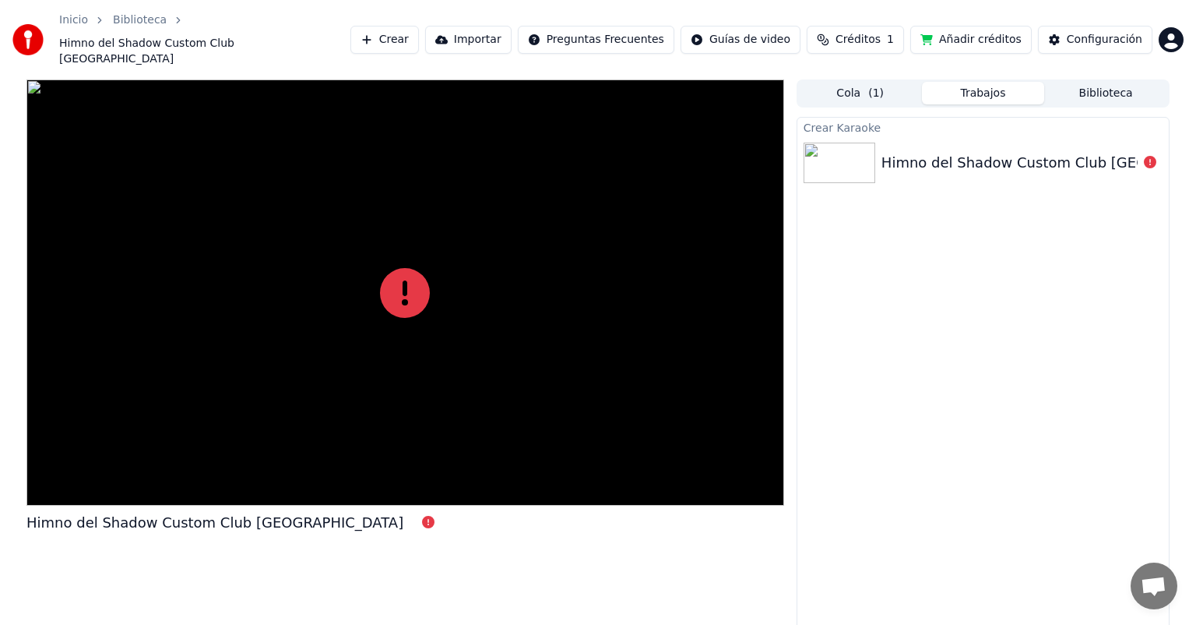
click at [1149, 156] on icon at bounding box center [1150, 162] width 12 height 12
click at [410, 268] on icon at bounding box center [405, 293] width 50 height 50
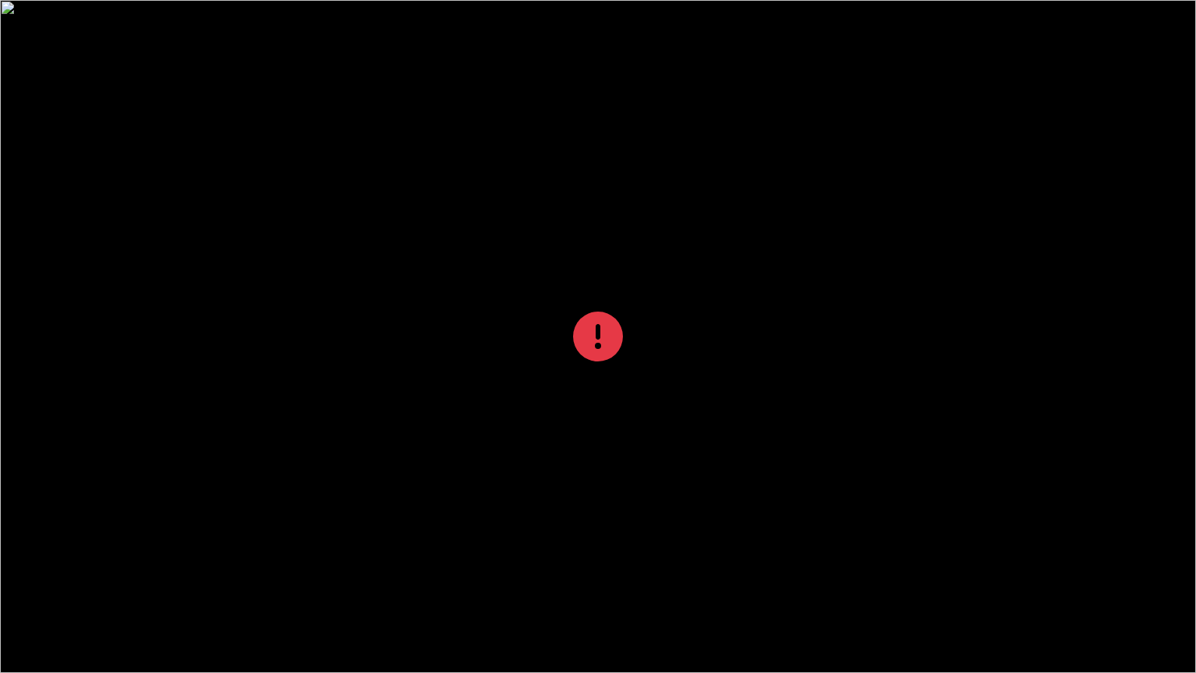
click at [595, 342] on icon at bounding box center [598, 336] width 50 height 50
click at [590, 320] on icon at bounding box center [598, 336] width 50 height 50
click at [620, 340] on icon at bounding box center [598, 336] width 50 height 50
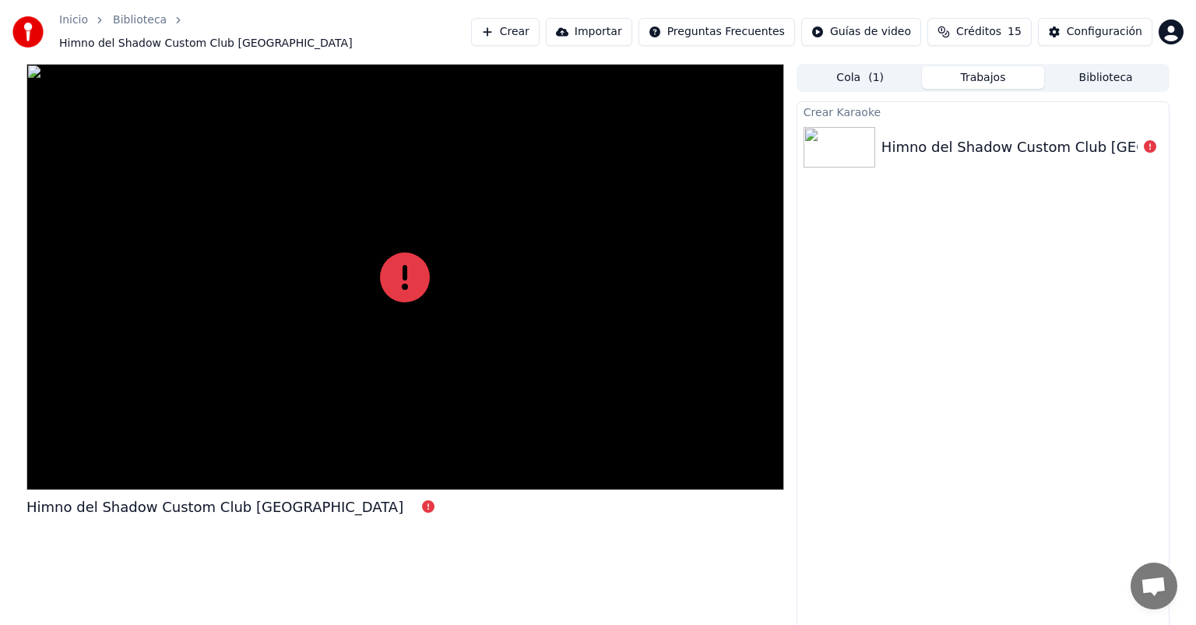
click at [648, 326] on div at bounding box center [405, 277] width 758 height 426
click at [1042, 149] on div "Himno del Shadow Custom Club [GEOGRAPHIC_DATA]" at bounding box center [1070, 147] width 377 height 22
click at [1149, 140] on icon at bounding box center [1150, 146] width 12 height 12
click at [406, 275] on icon at bounding box center [405, 277] width 50 height 50
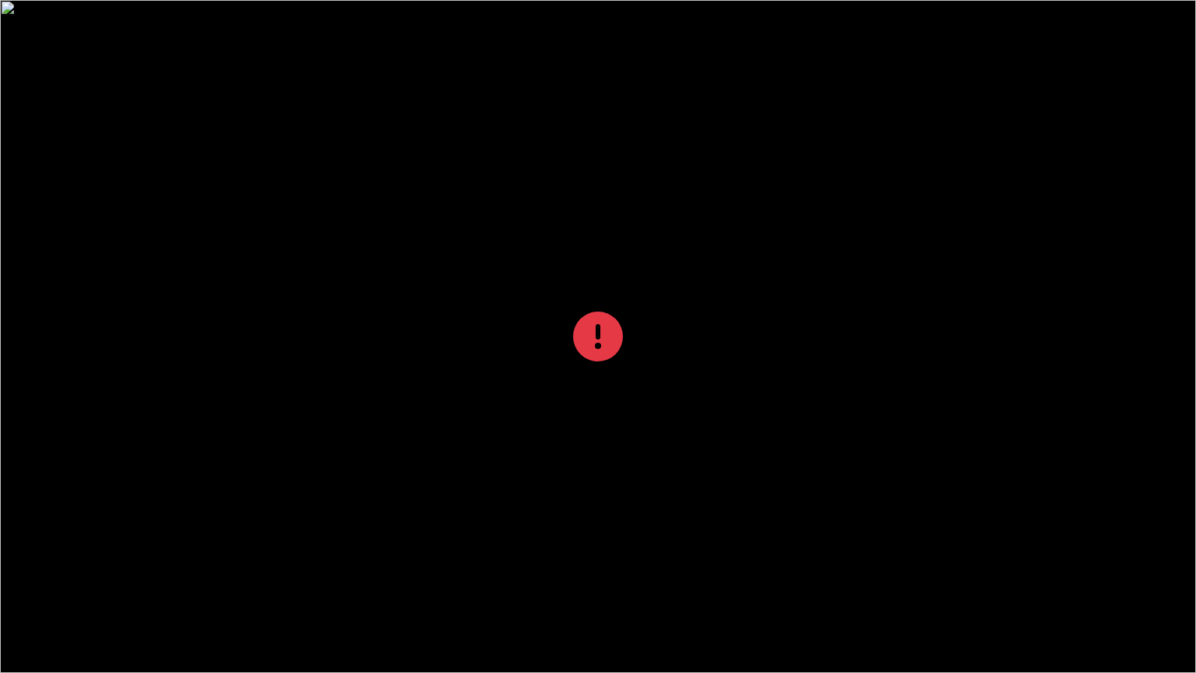
click at [594, 336] on icon at bounding box center [598, 336] width 50 height 50
click at [847, 287] on div at bounding box center [598, 336] width 1196 height 673
click at [857, 294] on div at bounding box center [598, 336] width 1196 height 673
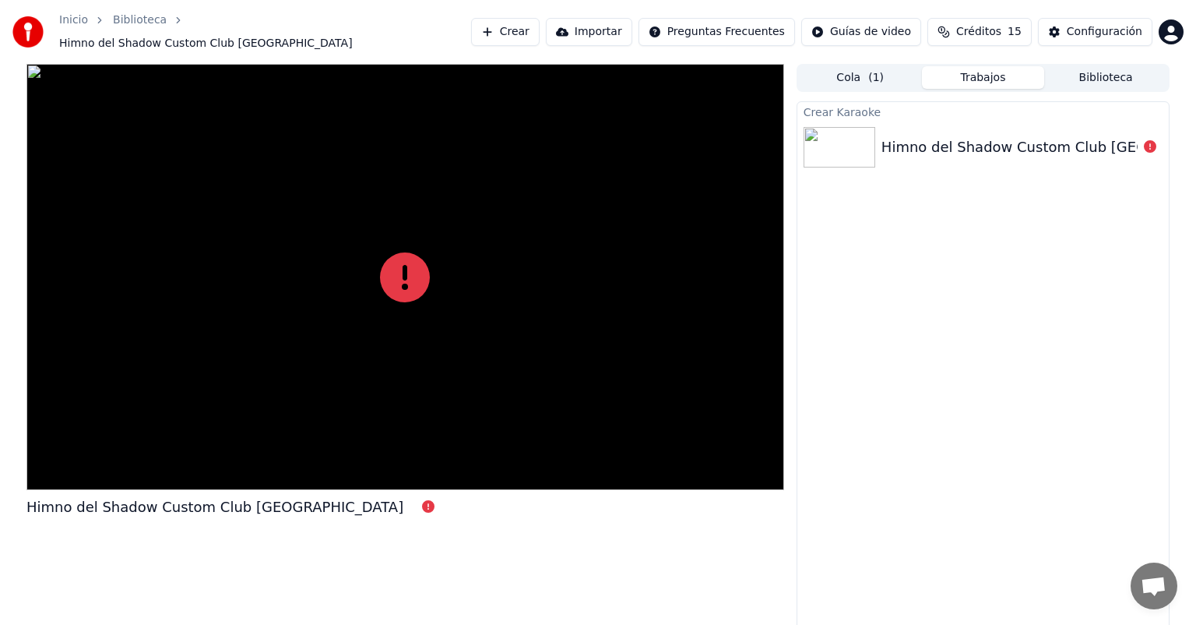
click at [866, 277] on div "Crear Karaoke Himno del Shadow Custom Club [GEOGRAPHIC_DATA]" at bounding box center [983, 366] width 373 height 531
click at [857, 66] on button "Cola ( 1 )" at bounding box center [860, 77] width 123 height 23
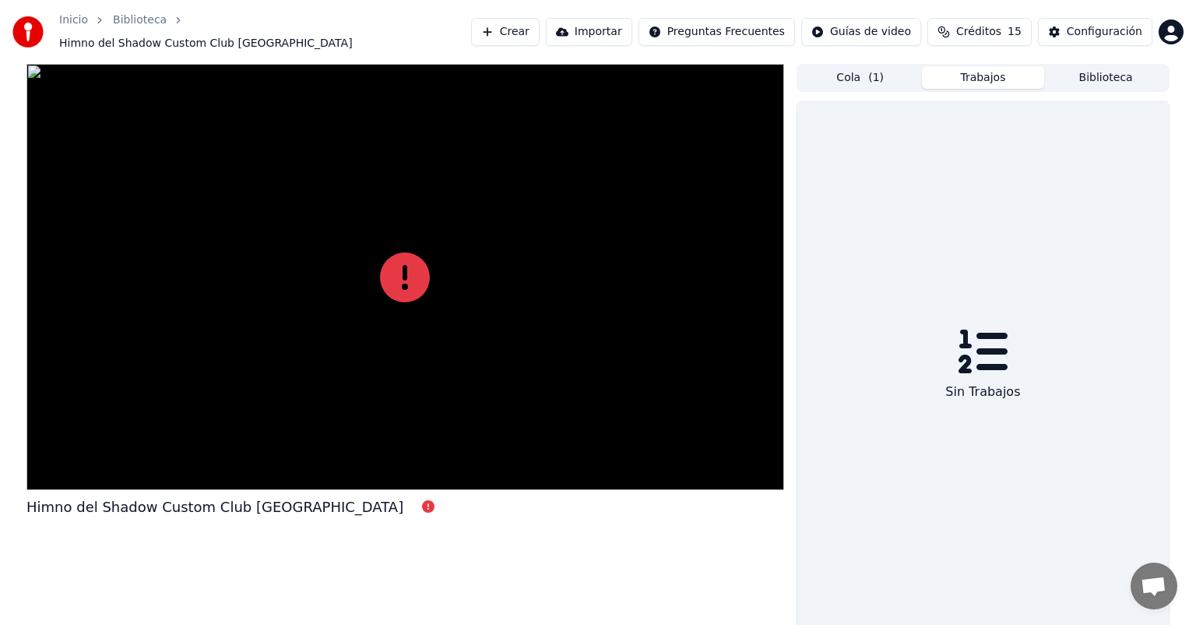
click at [980, 66] on button "Trabajos" at bounding box center [983, 77] width 123 height 23
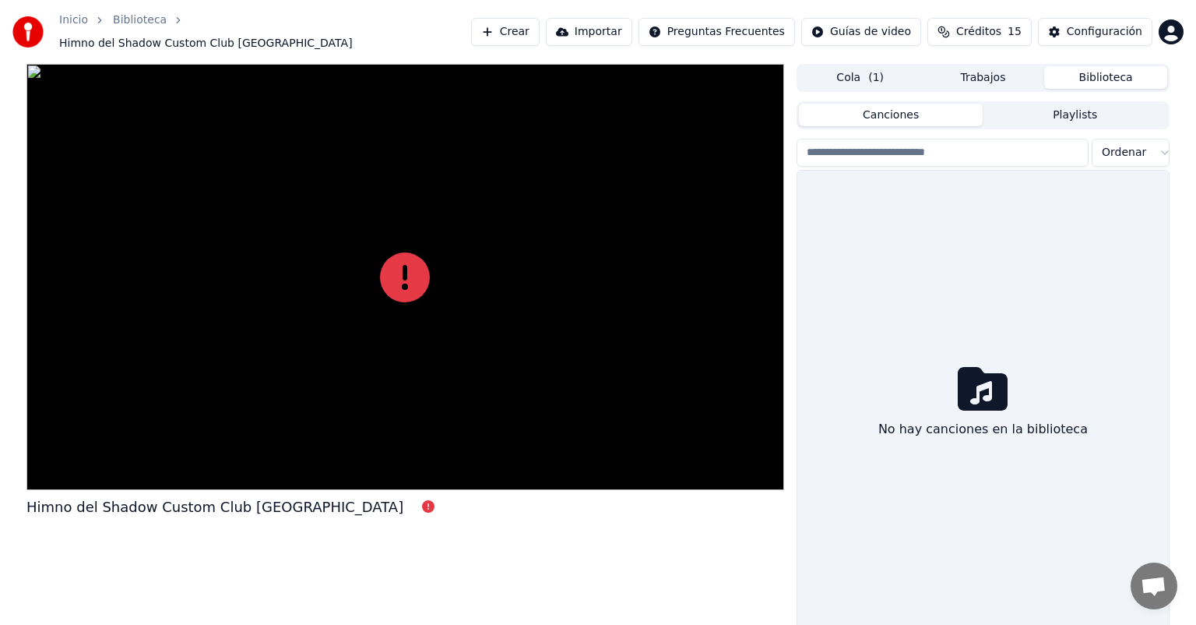
click at [1082, 68] on button "Biblioteca" at bounding box center [1105, 77] width 123 height 23
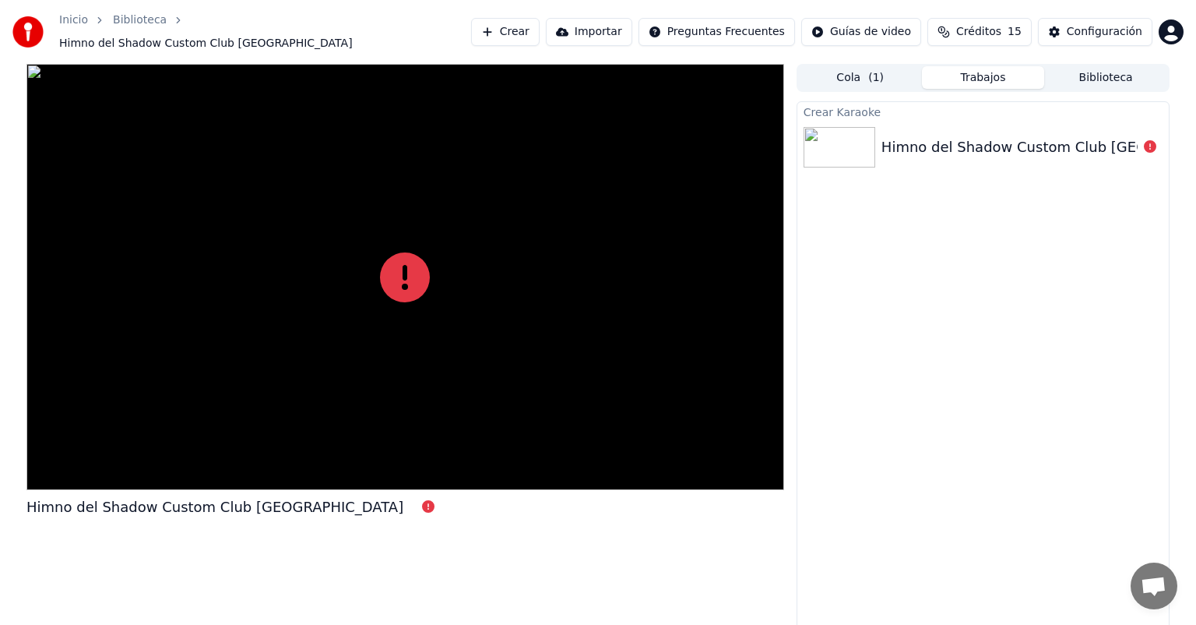
click at [987, 72] on button "Trabajos" at bounding box center [983, 77] width 123 height 23
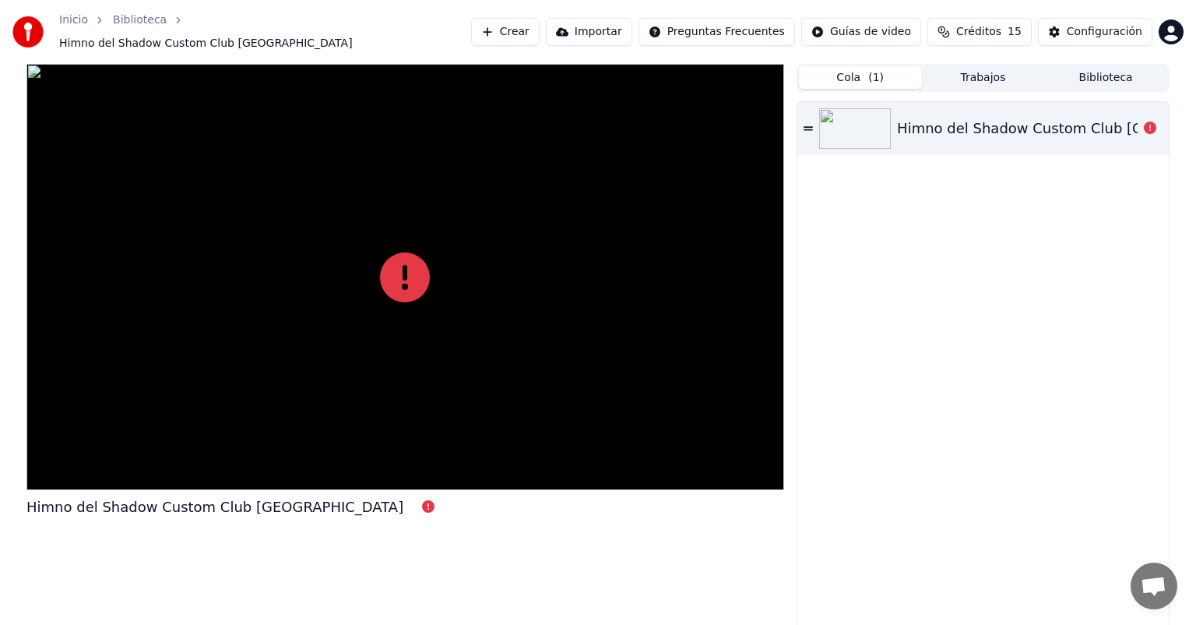
click at [841, 72] on button "Cola ( 1 )" at bounding box center [860, 77] width 123 height 23
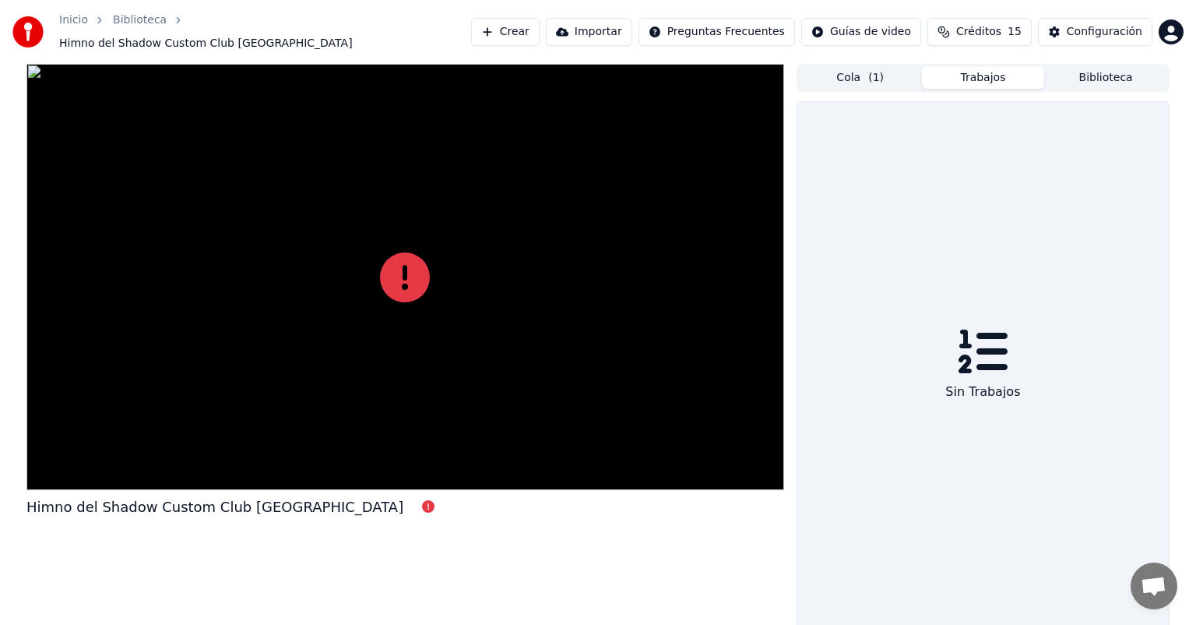
click at [960, 66] on button "Trabajos" at bounding box center [983, 77] width 123 height 23
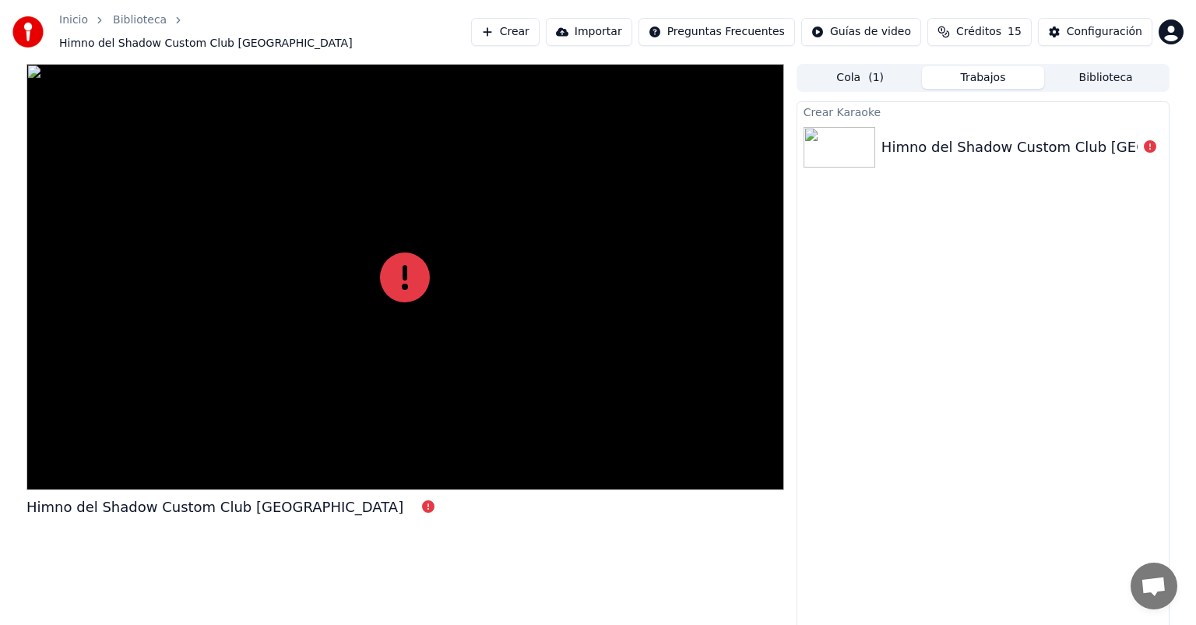
click at [371, 452] on div at bounding box center [405, 277] width 758 height 426
click at [180, 450] on div at bounding box center [405, 277] width 758 height 426
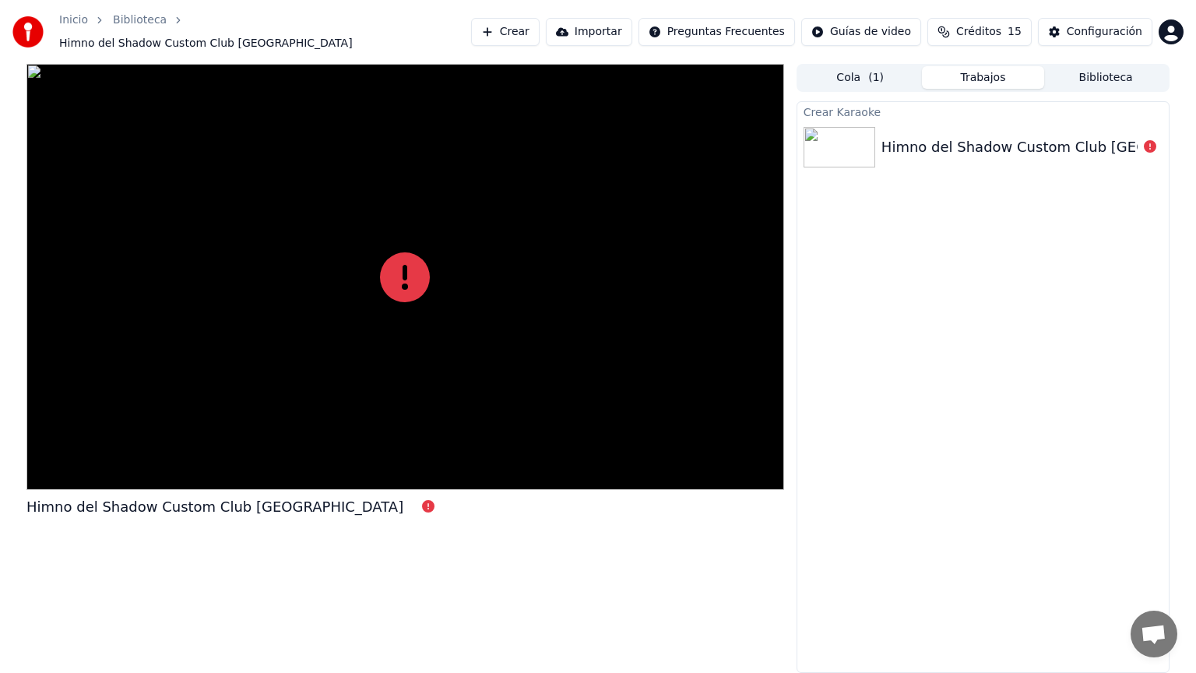
click at [419, 440] on div at bounding box center [405, 277] width 758 height 426
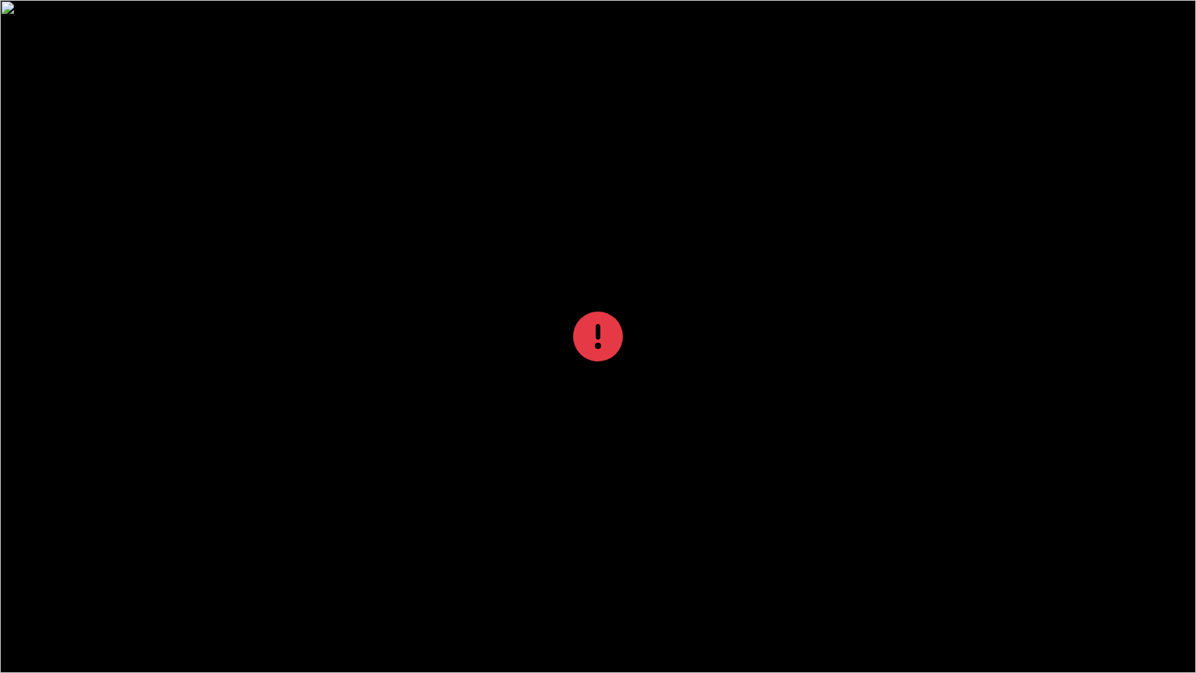
click at [576, 405] on div at bounding box center [598, 336] width 1196 height 673
click at [607, 337] on icon at bounding box center [598, 336] width 50 height 50
click at [913, 350] on div at bounding box center [598, 336] width 1196 height 673
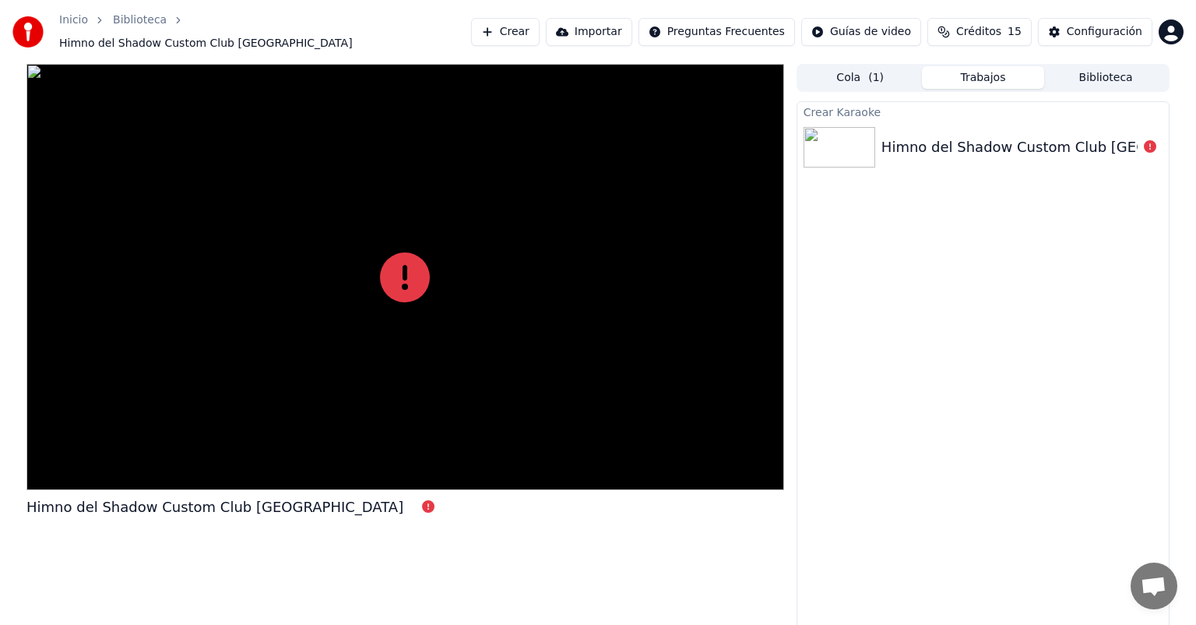
click at [941, 324] on div "Crear Karaoke Himno del Shadow Custom Club [GEOGRAPHIC_DATA]" at bounding box center [983, 366] width 373 height 531
click at [840, 134] on img at bounding box center [840, 147] width 72 height 40
click at [841, 106] on div "Crear Karaoke" at bounding box center [982, 111] width 371 height 19
click at [214, 36] on span "Himno del Shadow Custom Club [GEOGRAPHIC_DATA]" at bounding box center [206, 44] width 294 height 16
click at [1061, 28] on button "Configuración" at bounding box center [1095, 32] width 114 height 28
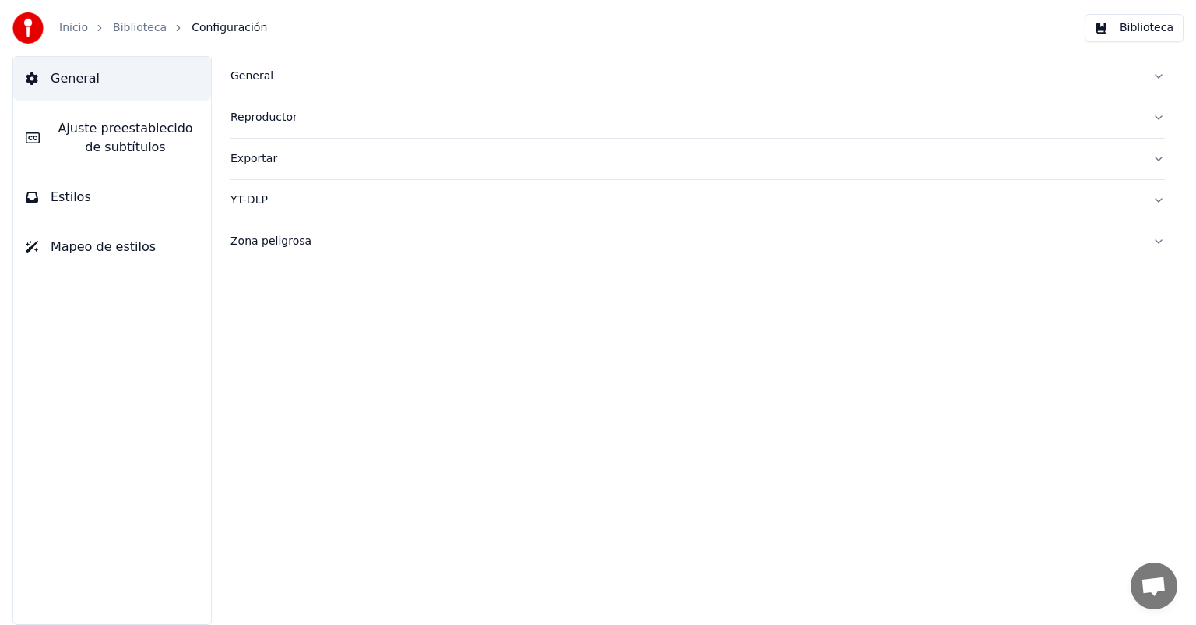
click at [143, 143] on span "Ajuste preestablecido de subtítulos" at bounding box center [125, 137] width 146 height 37
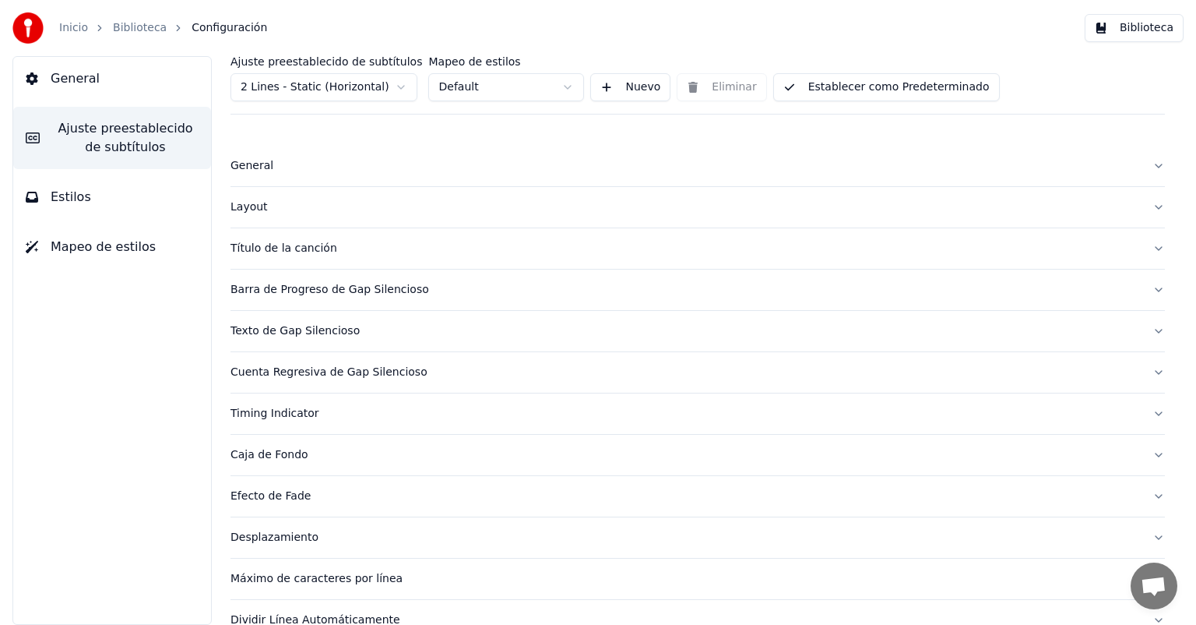
click at [88, 202] on button "Estilos" at bounding box center [112, 197] width 198 height 44
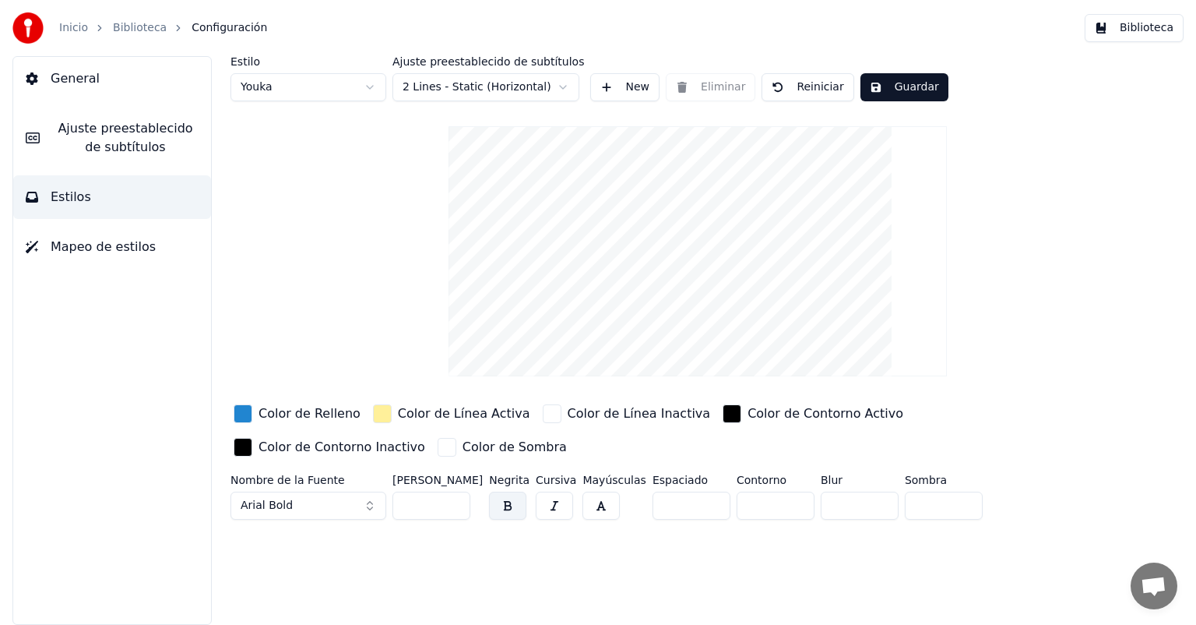
click at [134, 27] on link "Biblioteca" at bounding box center [140, 28] width 54 height 16
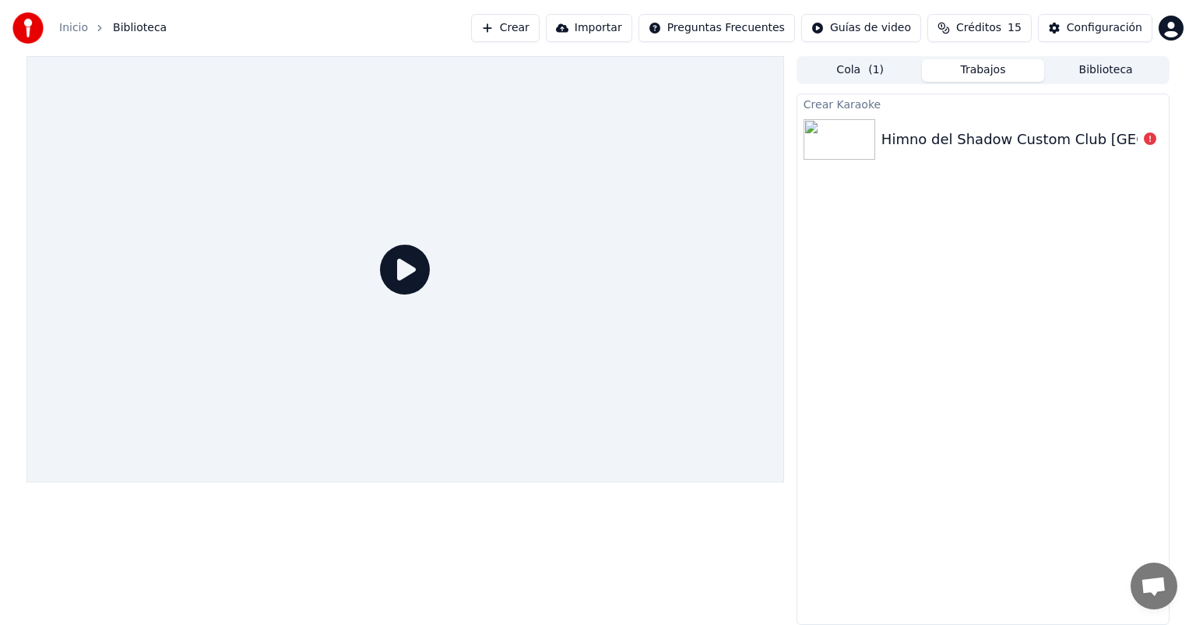
click at [416, 271] on icon at bounding box center [405, 270] width 50 height 50
click at [885, 139] on div "Himno del Shadow Custom Club [GEOGRAPHIC_DATA]" at bounding box center [1070, 139] width 377 height 22
click at [1139, 140] on div at bounding box center [1150, 139] width 25 height 19
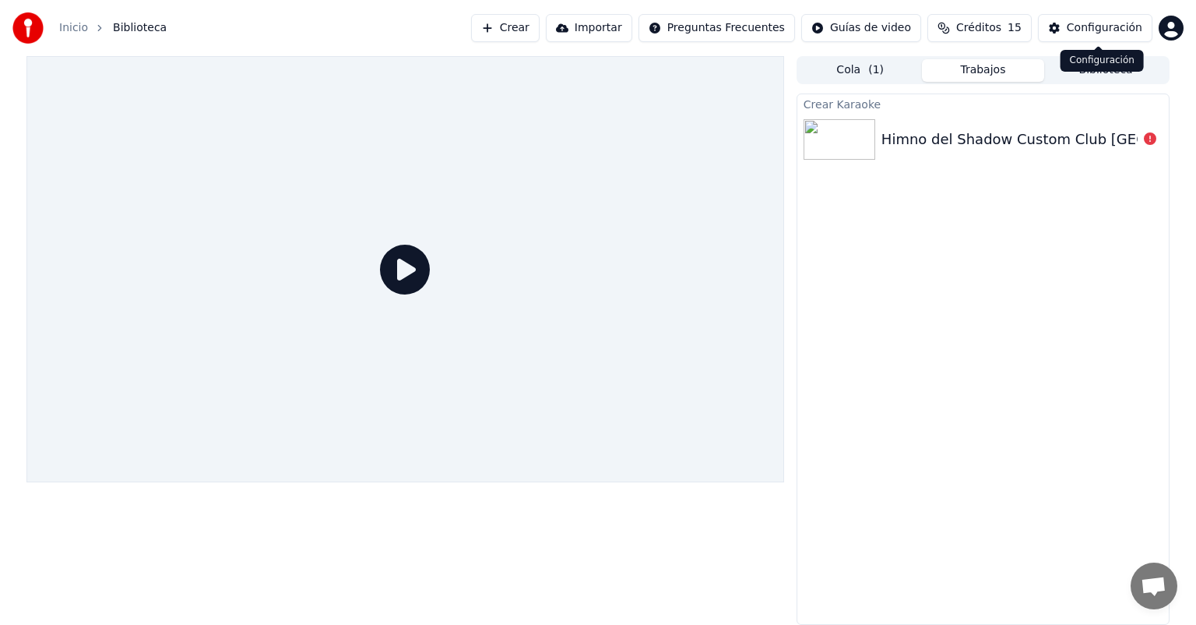
click at [1096, 21] on div "Configuración" at bounding box center [1105, 28] width 76 height 16
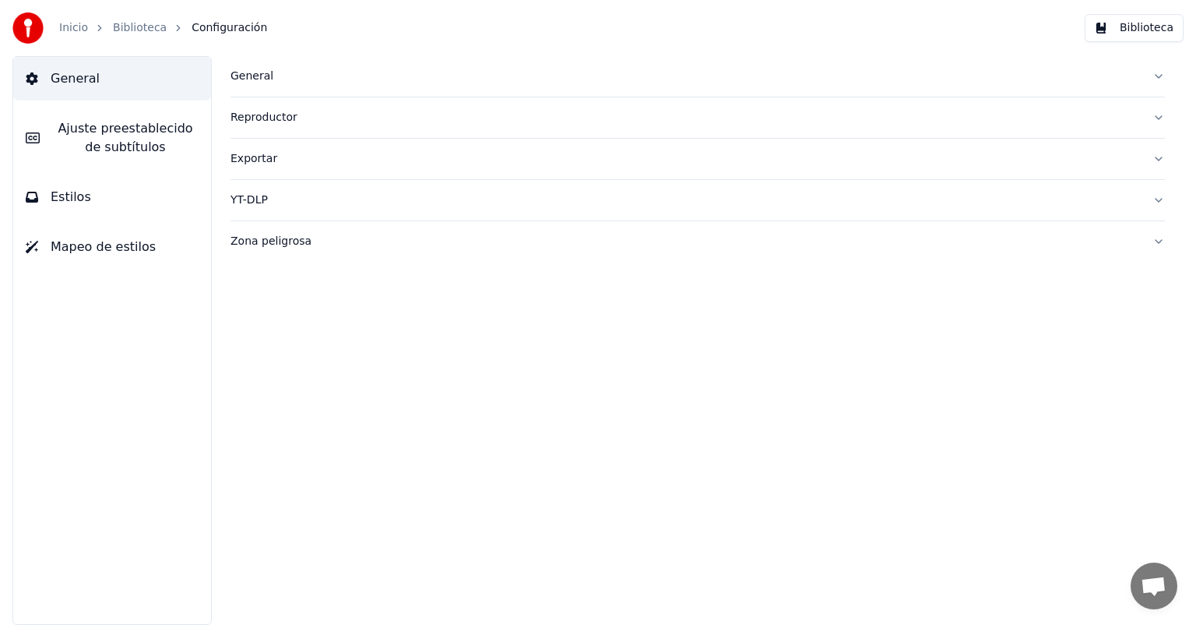
click at [135, 30] on link "Biblioteca" at bounding box center [140, 28] width 54 height 16
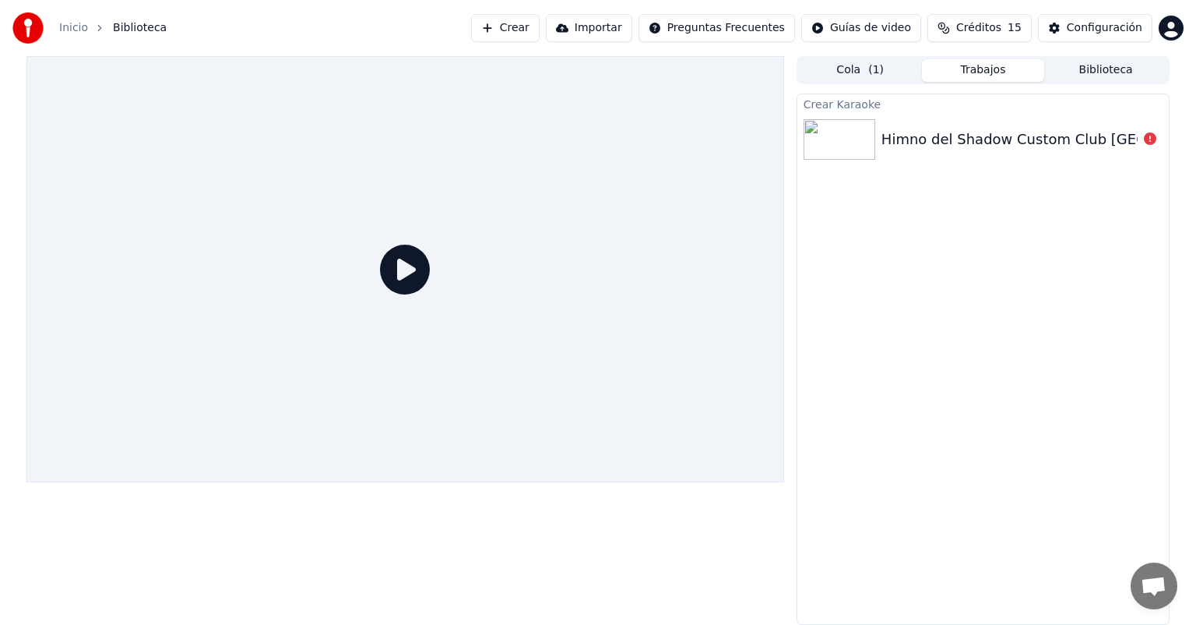
click at [910, 143] on div "Himno del Shadow Custom Club [GEOGRAPHIC_DATA]" at bounding box center [1070, 139] width 377 height 22
click at [396, 276] on icon at bounding box center [405, 270] width 50 height 50
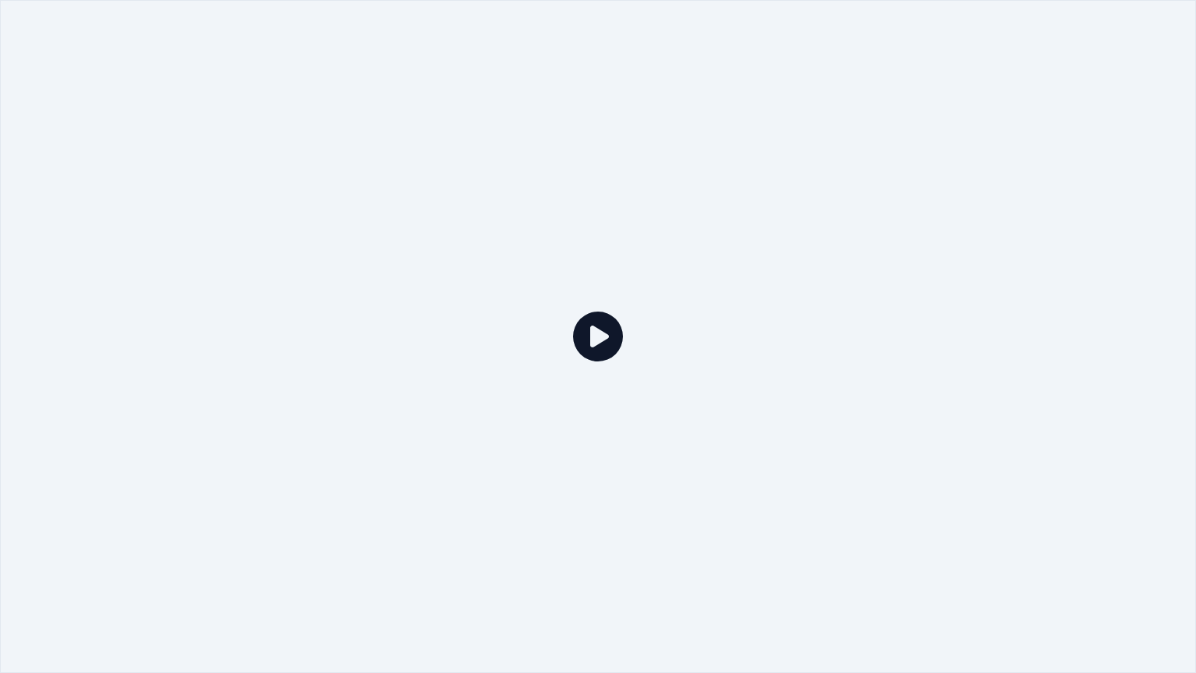
click at [605, 337] on icon at bounding box center [598, 336] width 50 height 50
click at [843, 345] on div at bounding box center [598, 336] width 1196 height 673
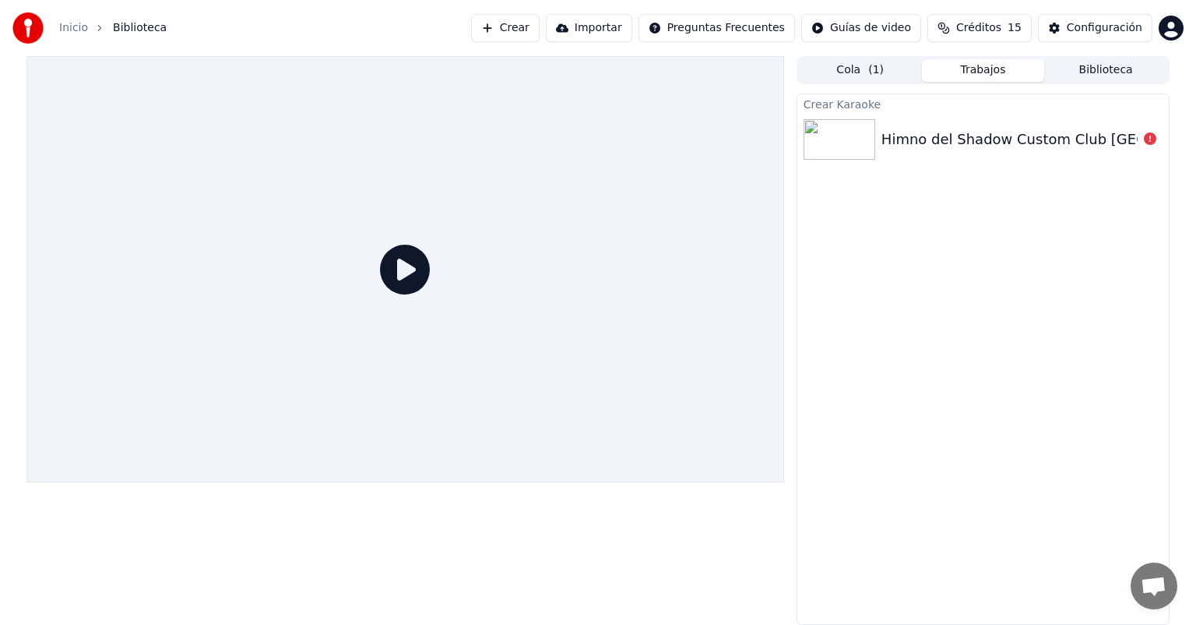
click at [850, 69] on button "Cola ( 1 )" at bounding box center [860, 70] width 123 height 23
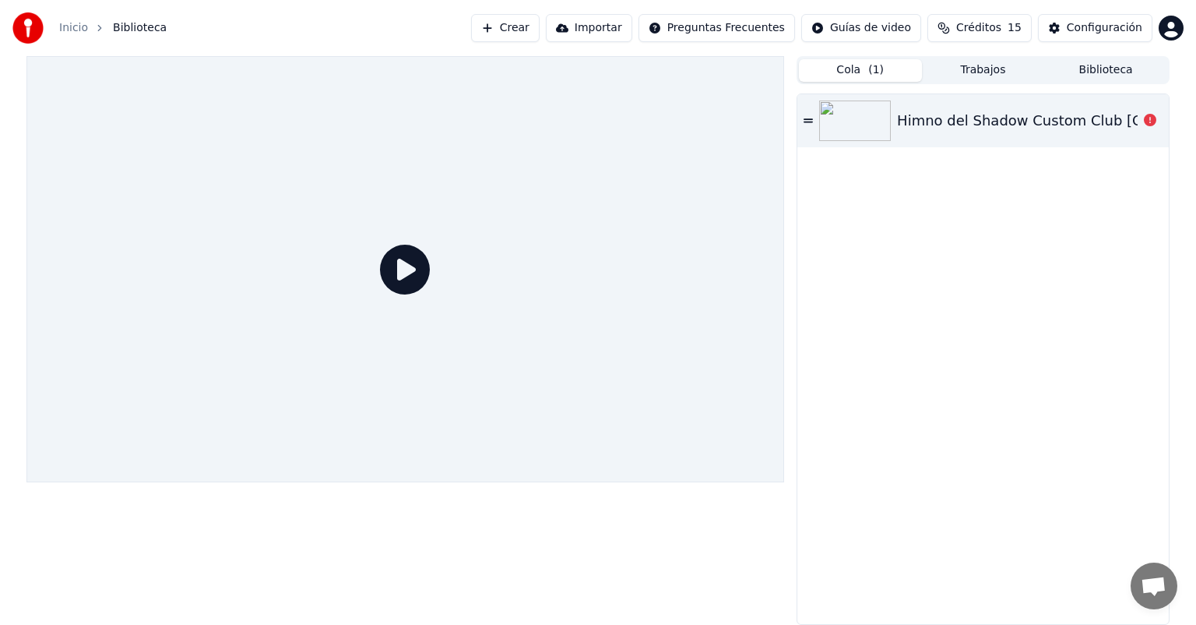
click at [1006, 125] on div "Himno del Shadow Custom Club [GEOGRAPHIC_DATA]" at bounding box center [1085, 121] width 377 height 22
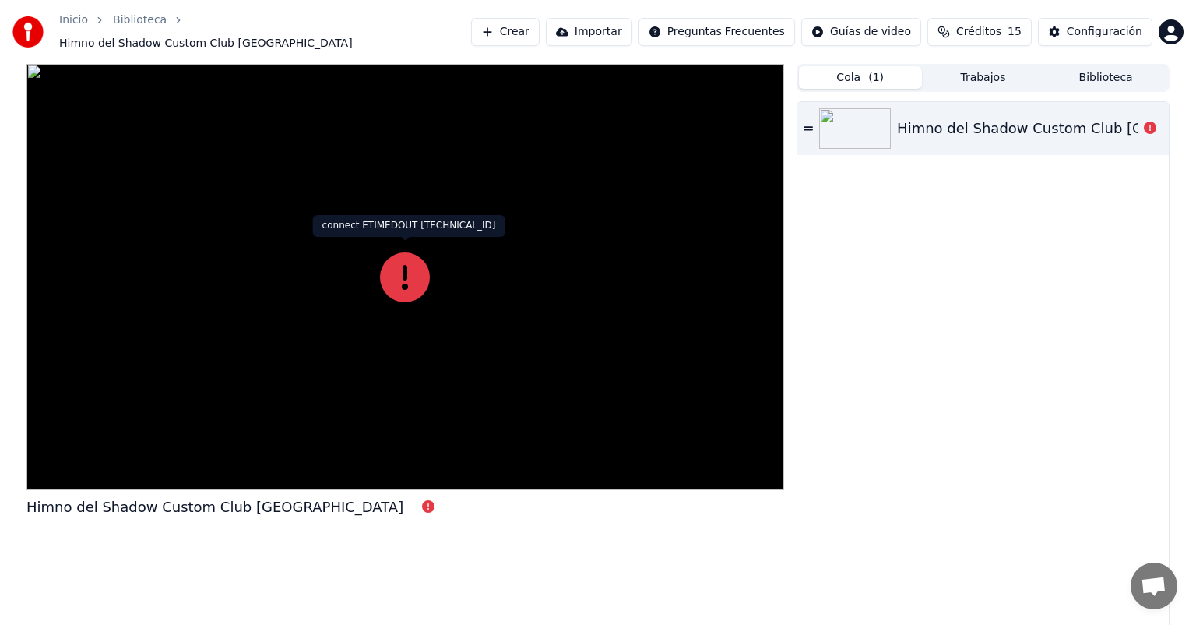
click at [408, 265] on icon at bounding box center [405, 277] width 50 height 50
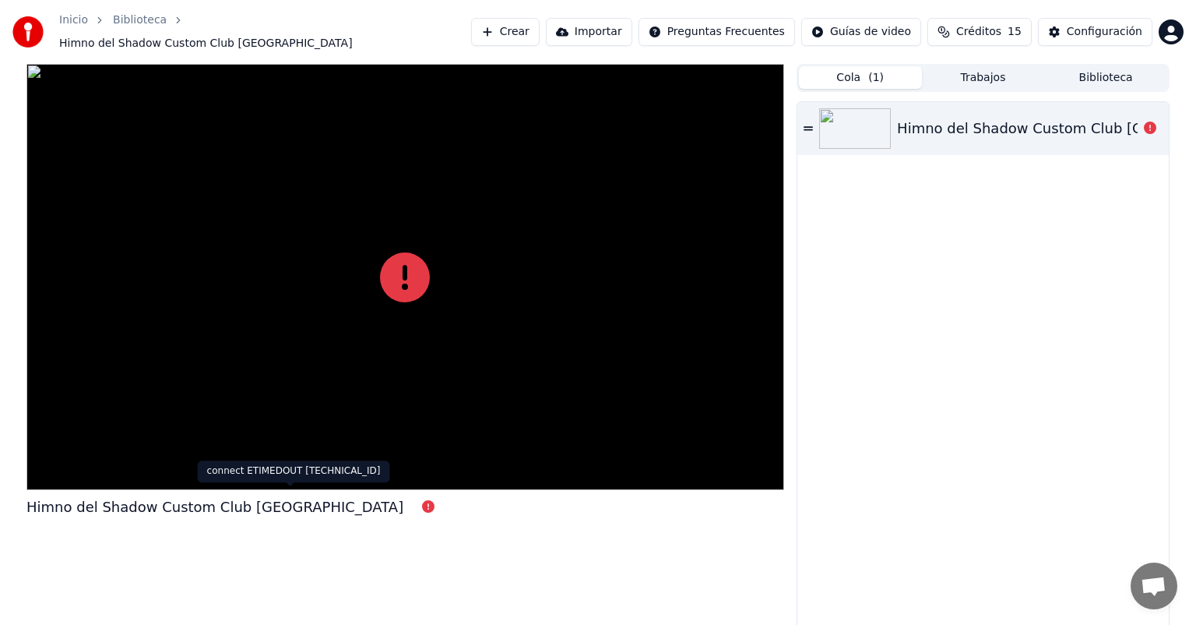
click at [422, 500] on icon at bounding box center [428, 506] width 12 height 12
click at [1159, 589] on span "Chat abierto" at bounding box center [1154, 587] width 26 height 22
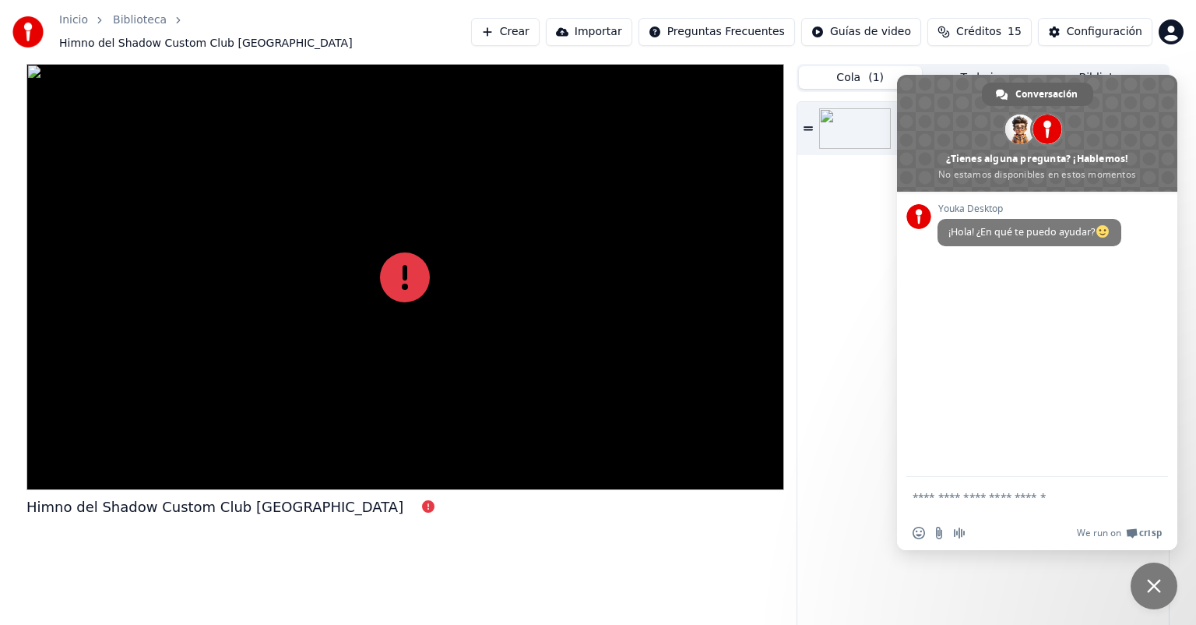
click at [1068, 380] on div "Youka Desktop ¡Hola! ¿En qué te puedo ayudar?" at bounding box center [1037, 334] width 280 height 285
click at [862, 292] on div "Himno del Shadow Custom Club [GEOGRAPHIC_DATA]" at bounding box center [982, 367] width 371 height 530
click at [540, 30] on button "Crear" at bounding box center [505, 32] width 69 height 28
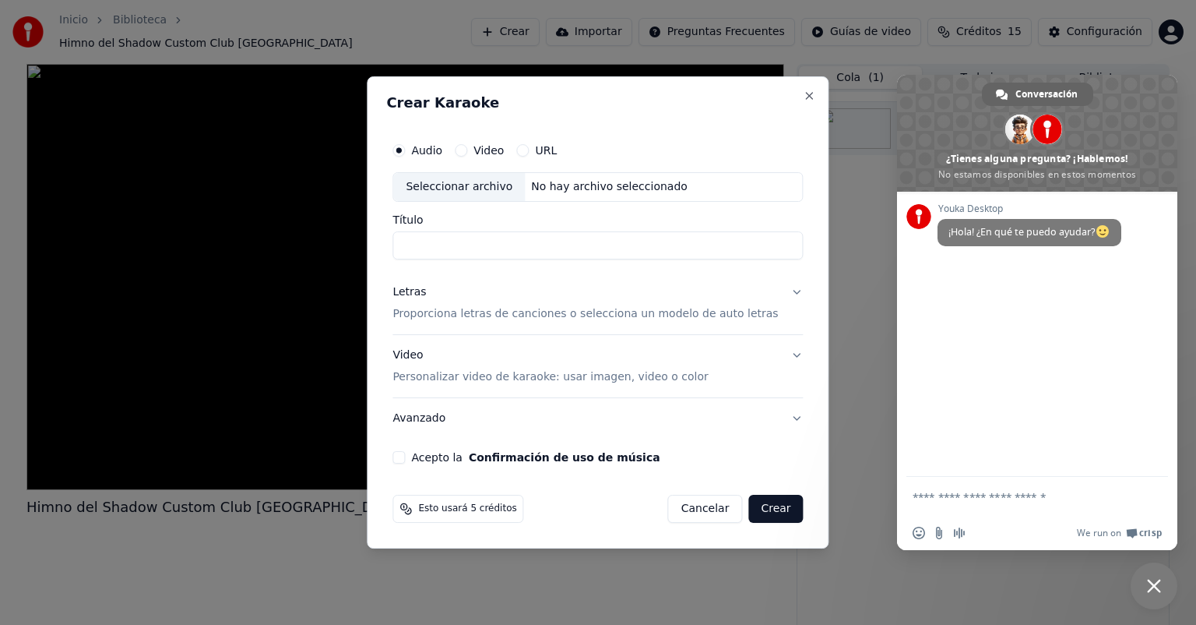
click at [790, 103] on h2 "Crear Karaoke" at bounding box center [597, 103] width 423 height 14
click at [698, 510] on button "Cancelar" at bounding box center [705, 508] width 75 height 28
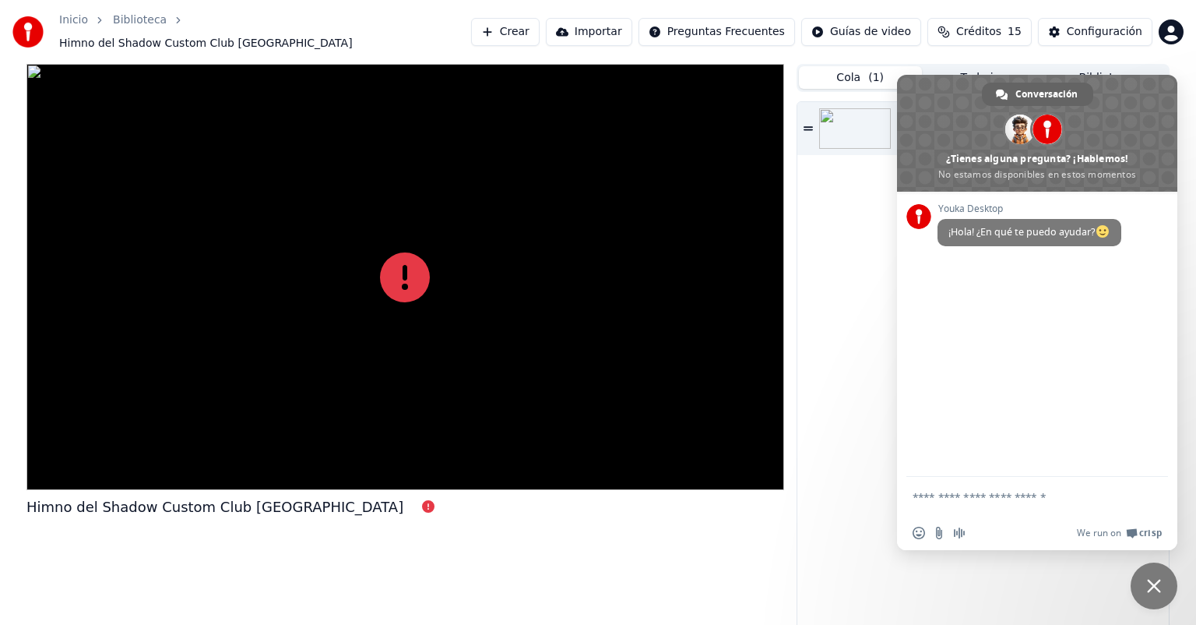
click at [850, 396] on div "Himno del Shadow Custom Club [GEOGRAPHIC_DATA]" at bounding box center [982, 367] width 371 height 530
drag, startPoint x: 970, startPoint y: 582, endPoint x: 1012, endPoint y: 579, distance: 42.2
click at [999, 580] on div "Himno del Shadow Custom Club [GEOGRAPHIC_DATA]" at bounding box center [982, 367] width 371 height 530
click at [1151, 591] on span "Cerrar el chat" at bounding box center [1154, 586] width 14 height 14
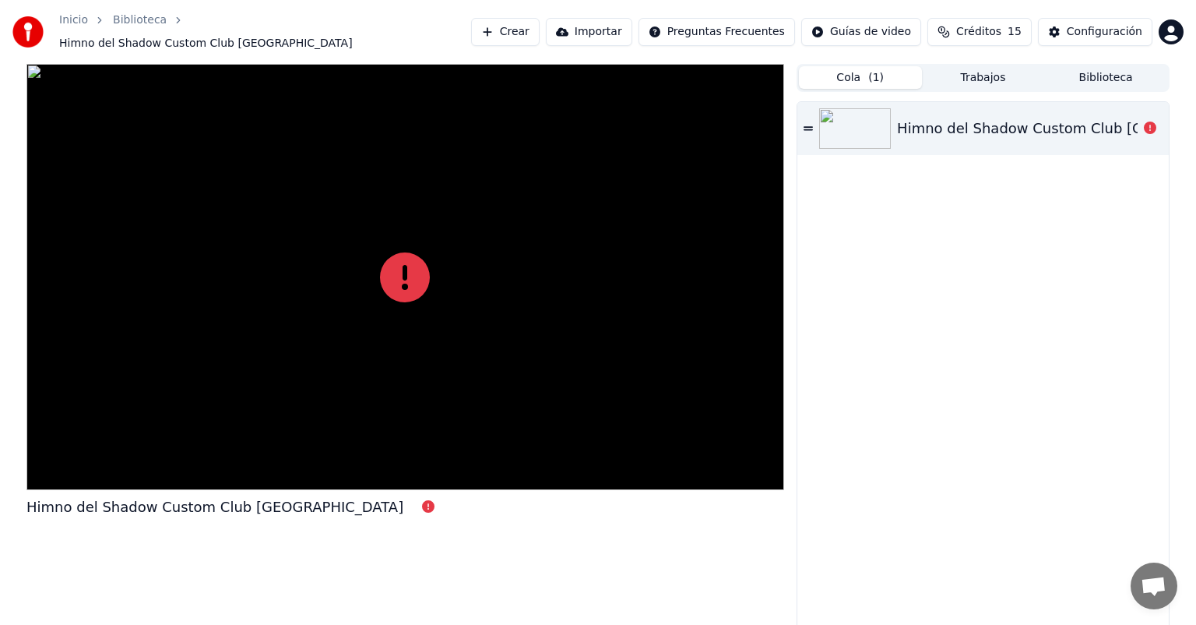
click at [991, 72] on button "Trabajos" at bounding box center [983, 77] width 123 height 23
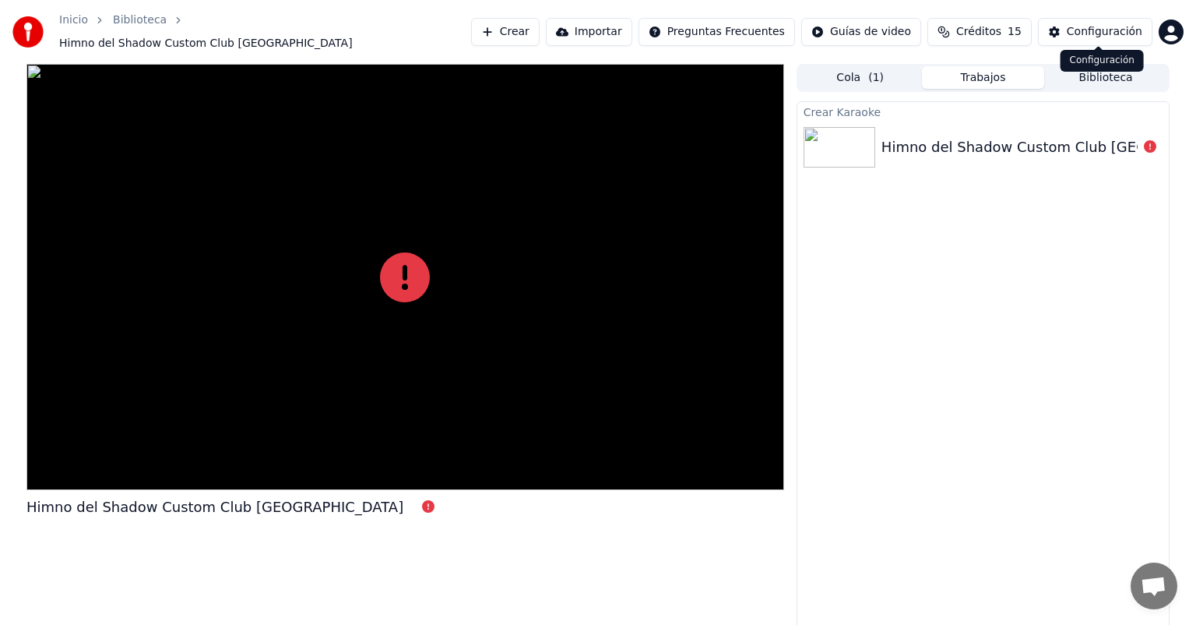
click at [1104, 31] on div "Configuración" at bounding box center [1105, 32] width 76 height 16
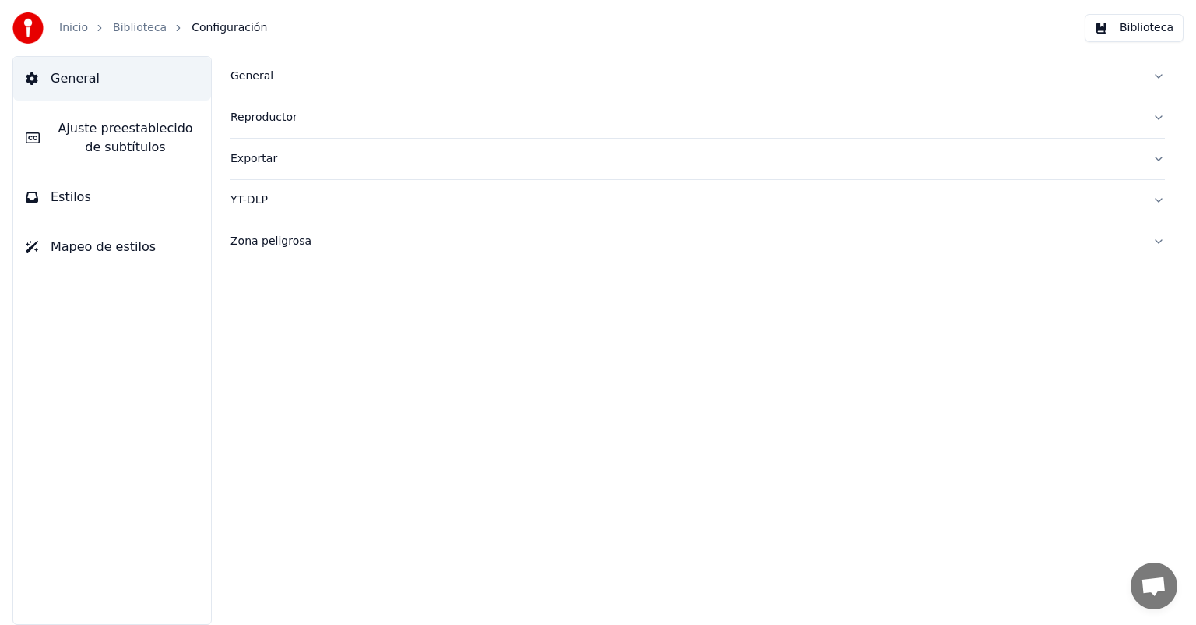
click at [114, 146] on span "Ajuste preestablecido de subtítulos" at bounding box center [125, 137] width 146 height 37
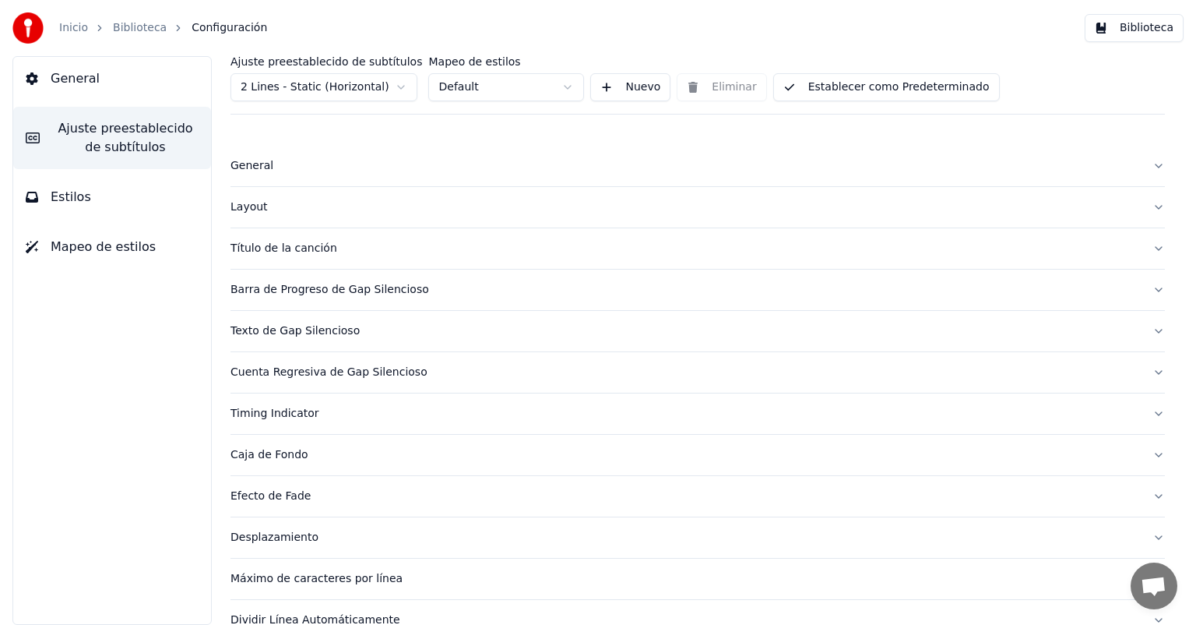
click at [857, 90] on button "Establecer como Predeterminado" at bounding box center [886, 87] width 227 height 28
click at [97, 206] on button "Estilos" at bounding box center [112, 197] width 198 height 44
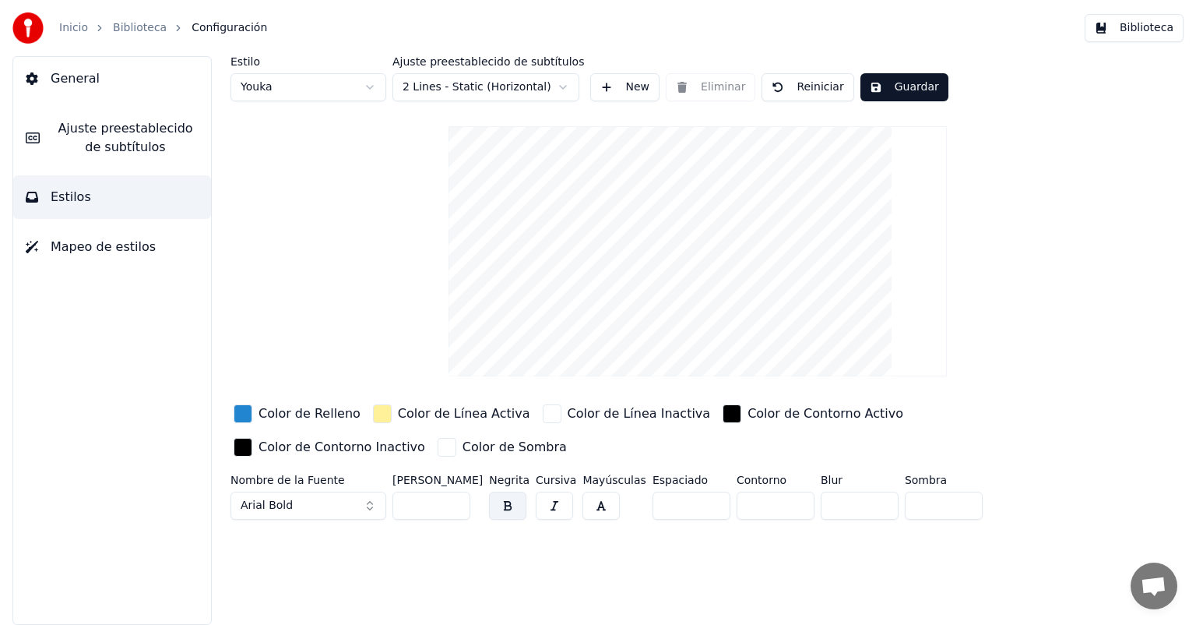
click at [889, 92] on button "Guardar" at bounding box center [904, 87] width 88 height 28
click at [911, 90] on button "Guardar" at bounding box center [904, 87] width 88 height 28
click at [90, 246] on span "Mapeo de estilos" at bounding box center [103, 247] width 105 height 19
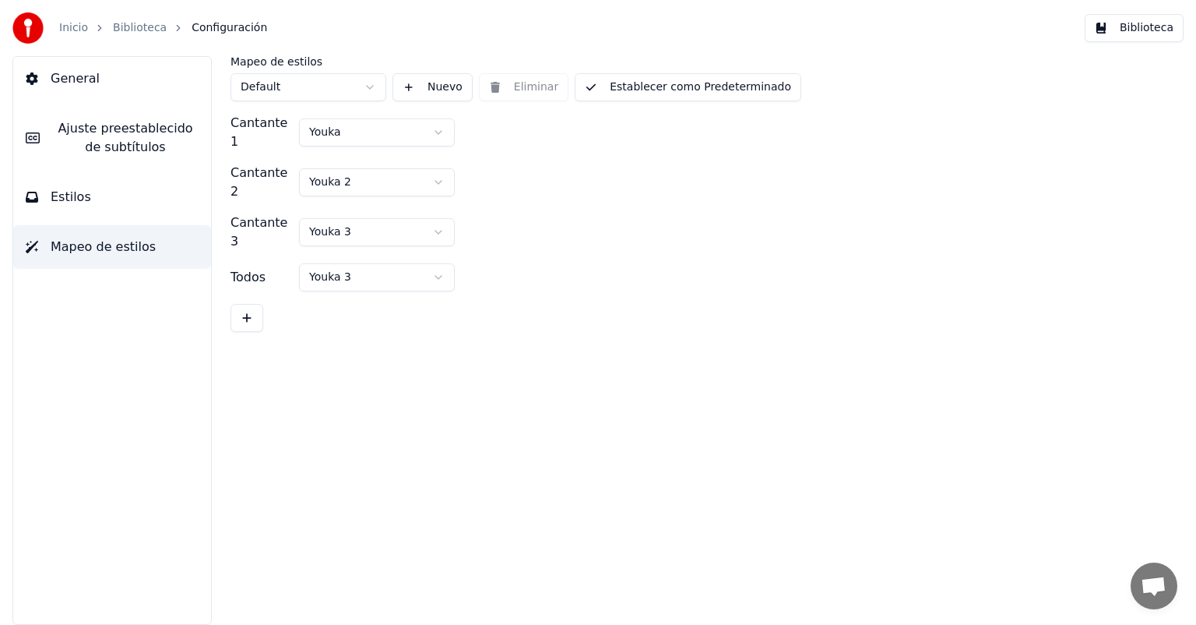
click at [84, 81] on span "General" at bounding box center [75, 78] width 49 height 19
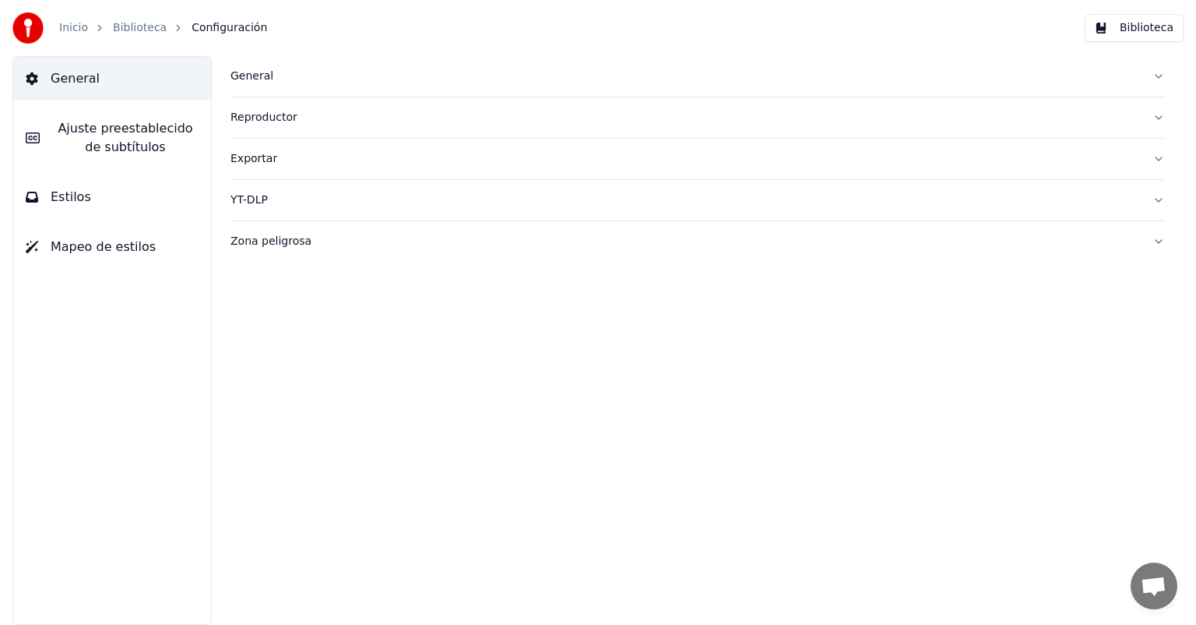
click at [128, 29] on link "Biblioteca" at bounding box center [140, 28] width 54 height 16
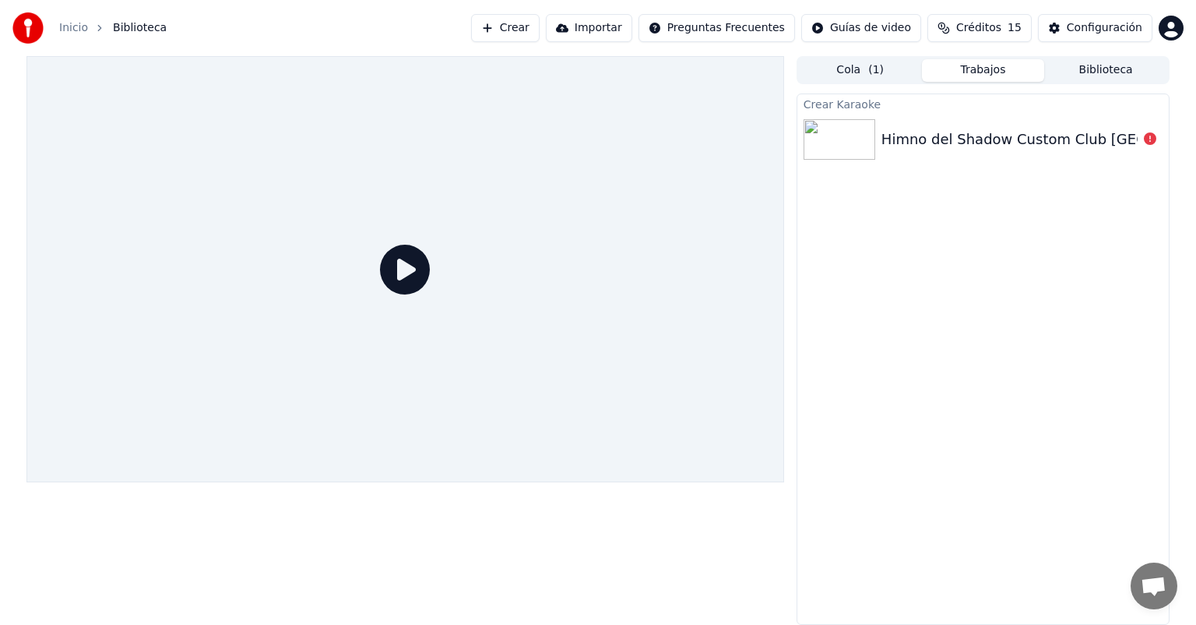
click at [411, 281] on icon at bounding box center [405, 270] width 50 height 50
click at [411, 269] on icon at bounding box center [405, 270] width 50 height 50
click at [410, 269] on icon at bounding box center [405, 270] width 50 height 50
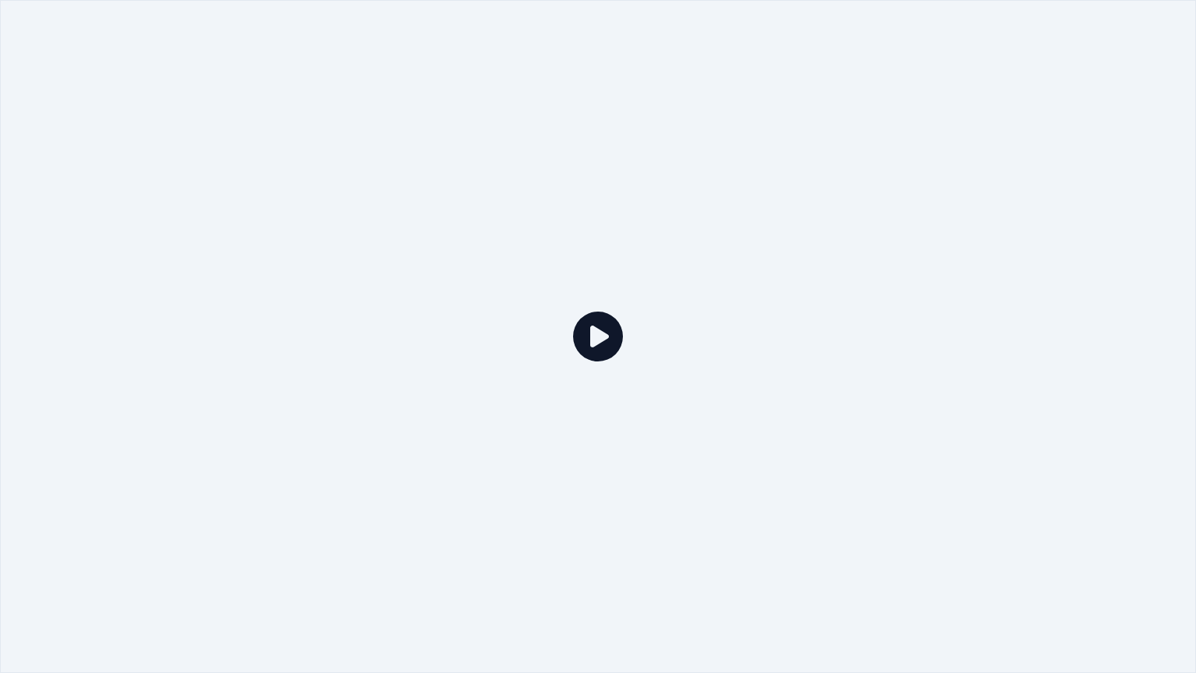
click at [586, 335] on icon at bounding box center [598, 336] width 50 height 50
drag, startPoint x: 1063, startPoint y: 406, endPoint x: 1089, endPoint y: 396, distance: 27.6
click at [1075, 402] on div at bounding box center [598, 336] width 1196 height 673
click at [1177, 183] on div at bounding box center [598, 336] width 1196 height 673
click at [877, 268] on div at bounding box center [598, 336] width 1196 height 673
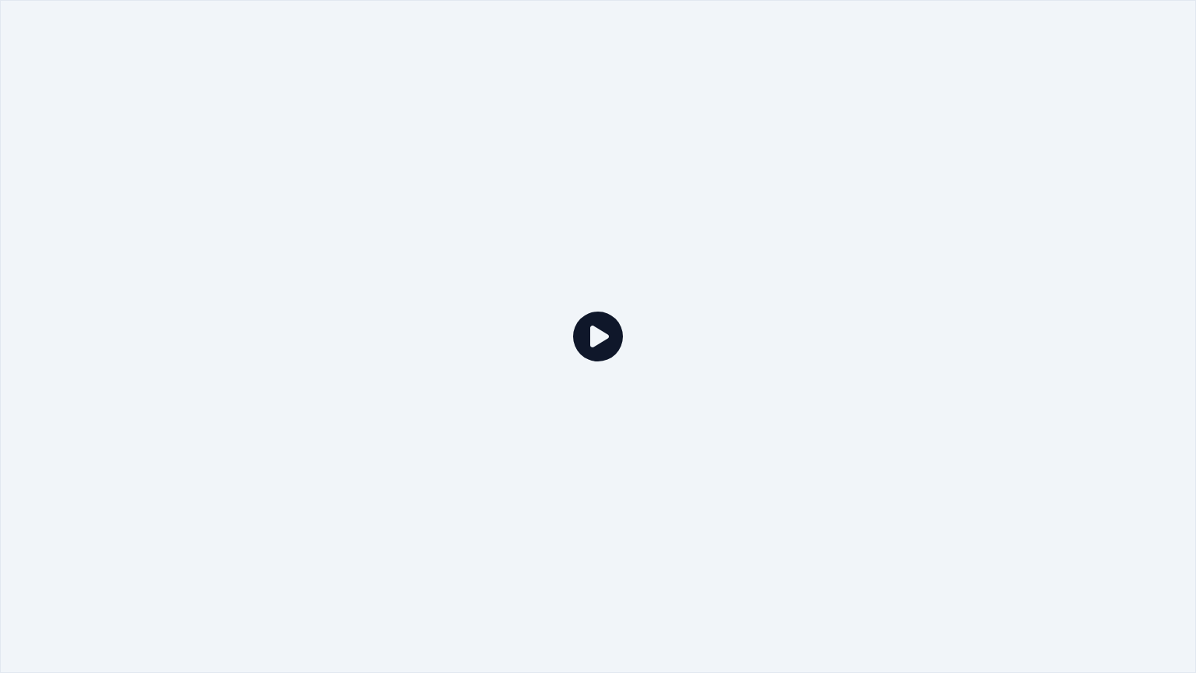
click at [877, 268] on div at bounding box center [598, 336] width 1196 height 673
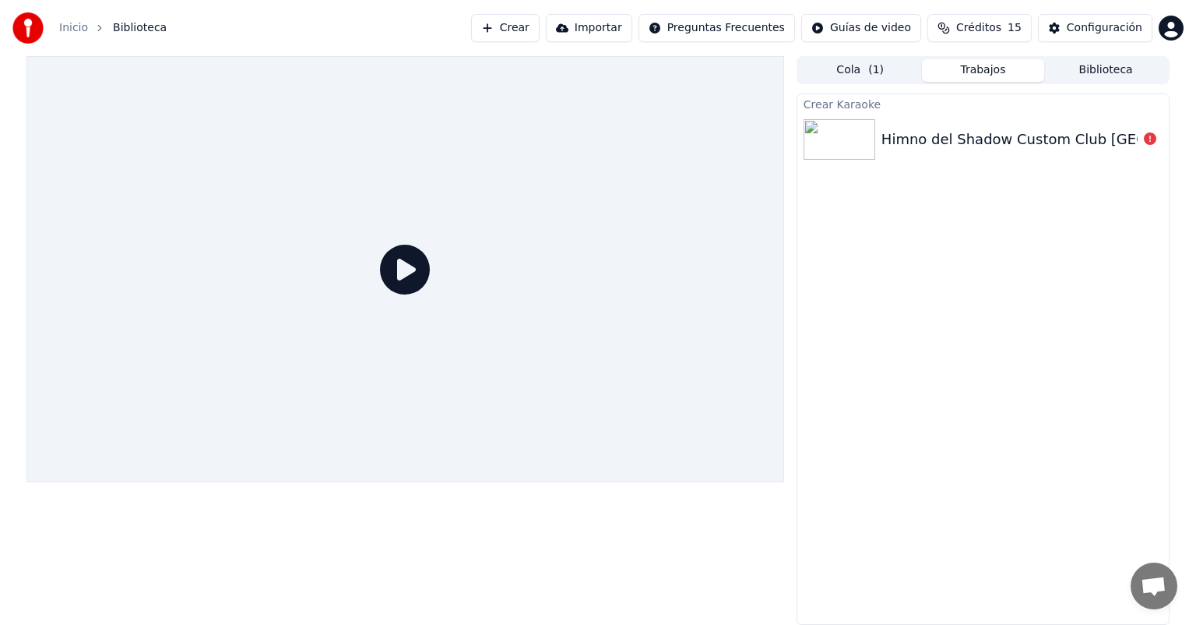
click at [1062, 143] on div "Himno del Shadow Custom Club [GEOGRAPHIC_DATA]" at bounding box center [1070, 139] width 377 height 22
click at [978, 146] on div "Himno del Shadow Custom Club [GEOGRAPHIC_DATA]" at bounding box center [1070, 139] width 377 height 22
